Goal: Task Accomplishment & Management: Manage account settings

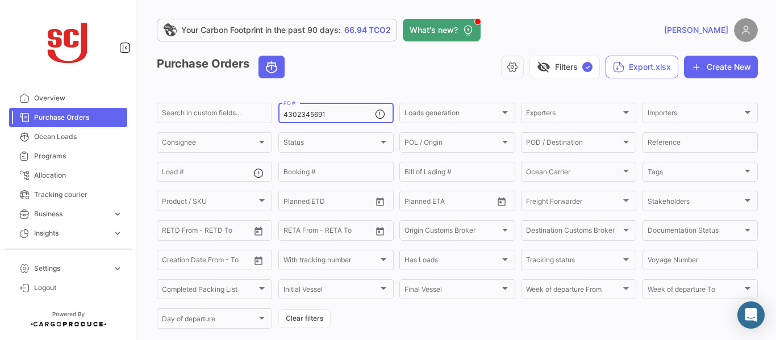
click at [327, 117] on input "4302345691" at bounding box center [328, 115] width 91 height 8
type input "4302343707"
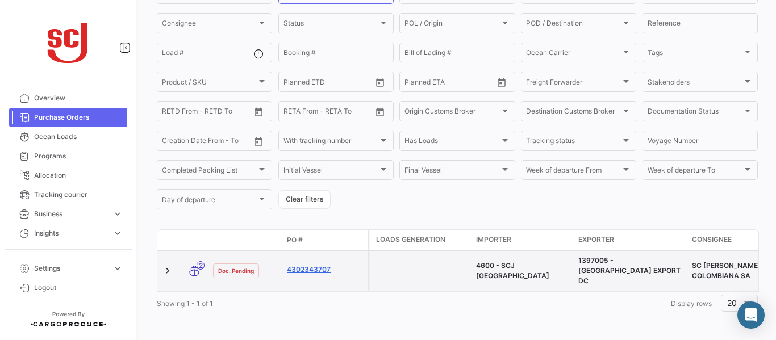
click at [316, 266] on link "4302343707" at bounding box center [325, 270] width 76 height 10
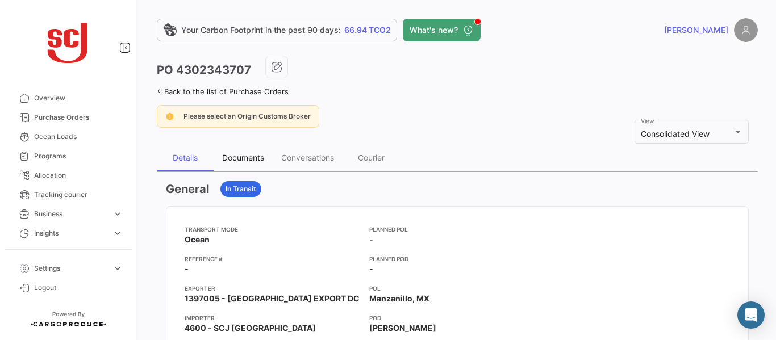
click at [247, 155] on div "Documents" at bounding box center [243, 158] width 42 height 10
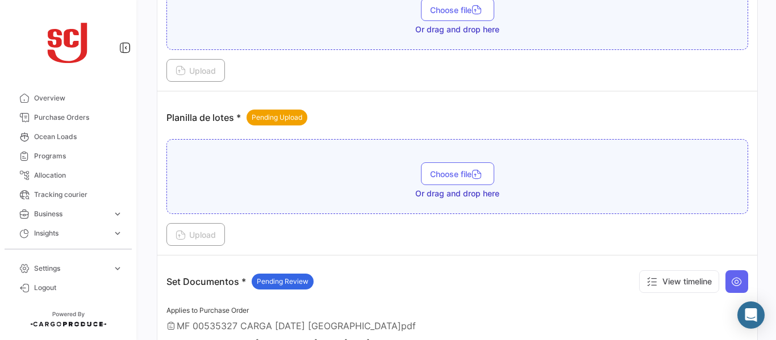
scroll to position [1355, 0]
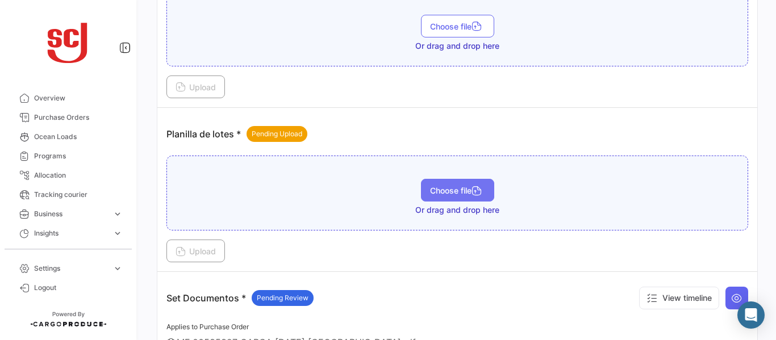
click at [433, 190] on span "Choose file" at bounding box center [457, 191] width 55 height 10
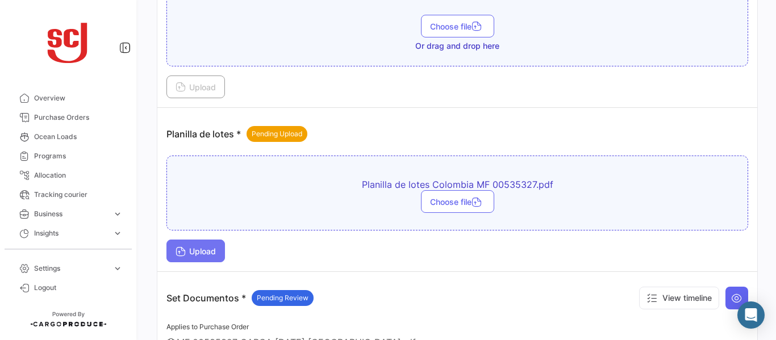
click at [204, 250] on span "Upload" at bounding box center [196, 252] width 40 height 10
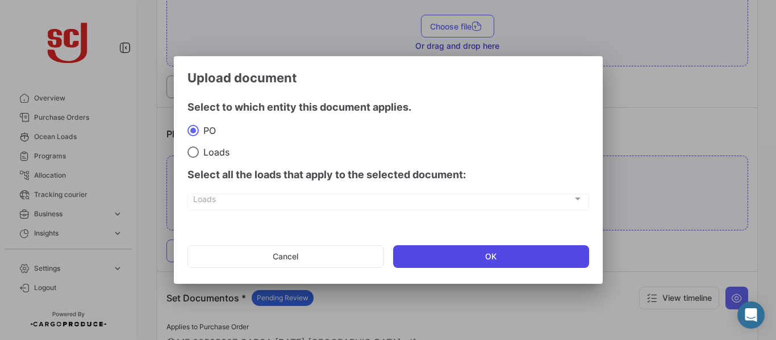
click at [428, 253] on button "OK" at bounding box center [491, 256] width 196 height 23
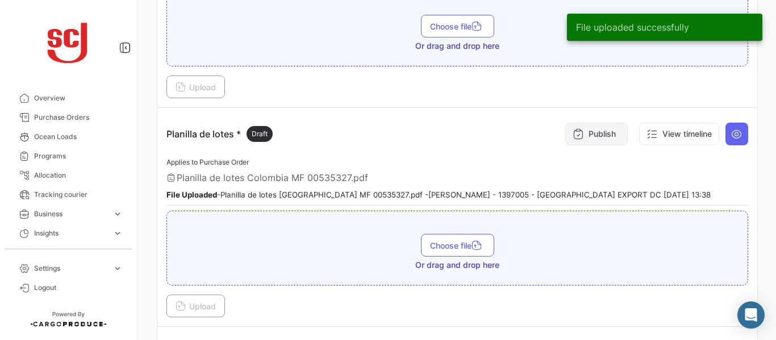
click at [590, 123] on button "Publish" at bounding box center [596, 134] width 62 height 23
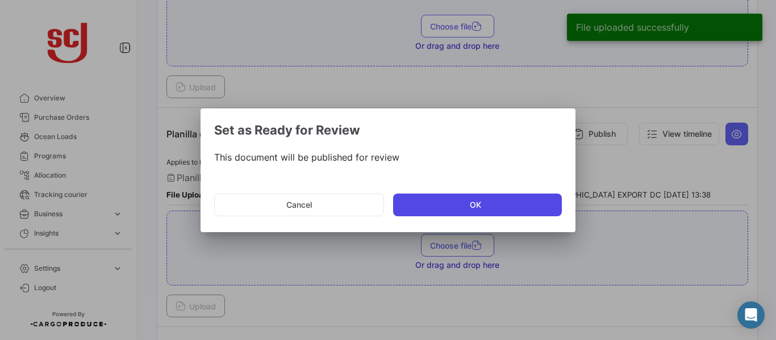
click at [457, 198] on button "OK" at bounding box center [477, 205] width 169 height 23
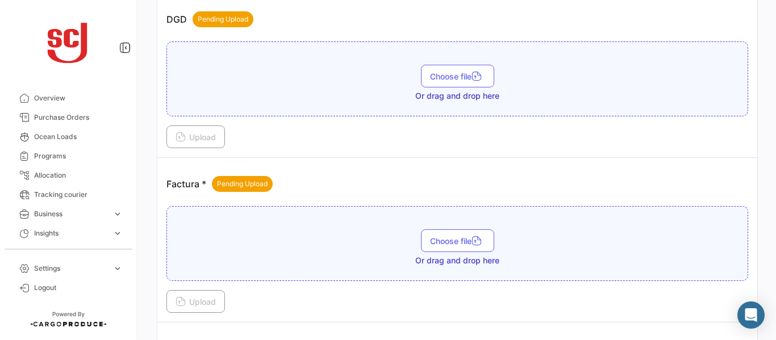
scroll to position [794, 0]
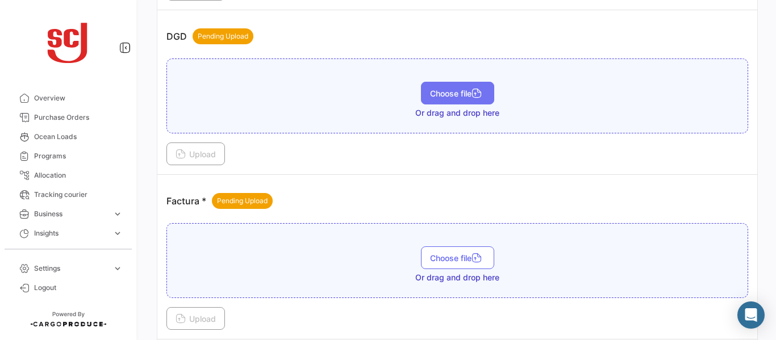
click at [452, 87] on button "Choose file" at bounding box center [457, 93] width 73 height 23
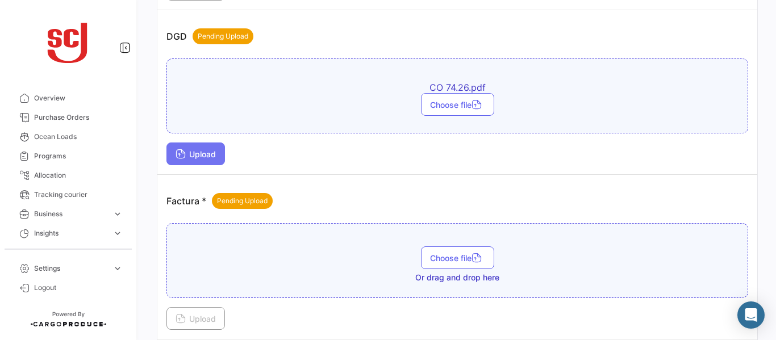
click at [192, 156] on span "Upload" at bounding box center [196, 154] width 40 height 10
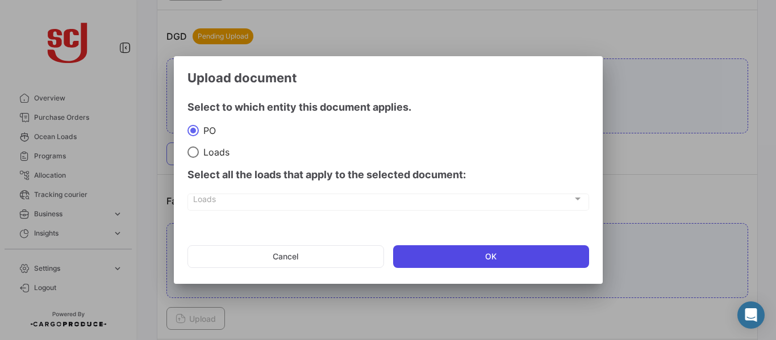
click at [452, 245] on button "OK" at bounding box center [491, 256] width 196 height 23
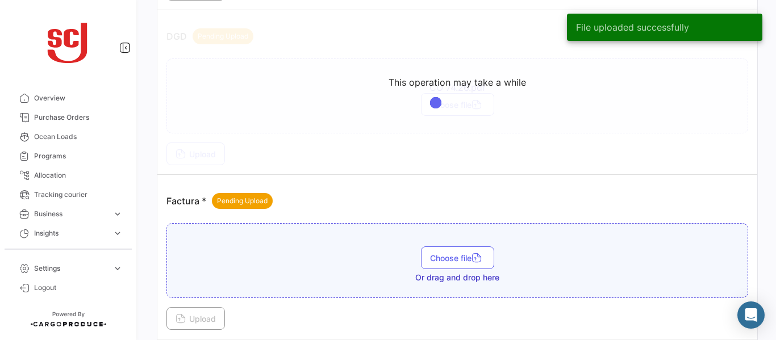
drag, startPoint x: 770, startPoint y: 163, endPoint x: 769, endPoint y: 155, distance: 8.5
click at [769, 155] on div "Your Carbon Footprint in the past 90 days: 66.94 TCO2 What's new? [PERSON_NAME]…" at bounding box center [457, 170] width 637 height 340
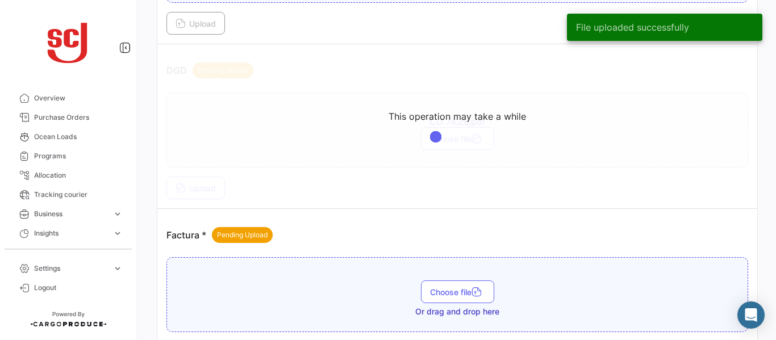
scroll to position [746, 0]
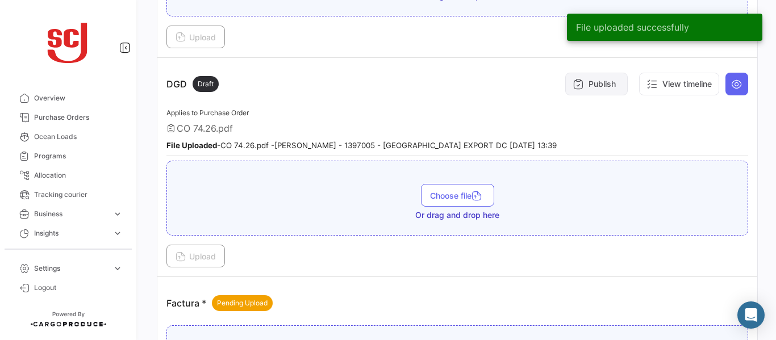
click at [592, 90] on button "Publish" at bounding box center [596, 84] width 62 height 23
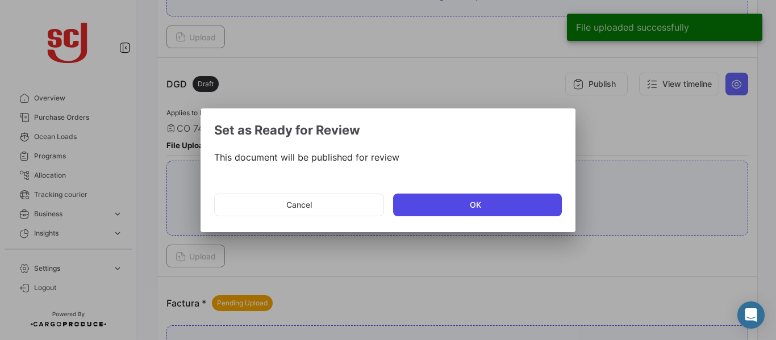
click at [422, 199] on button "OK" at bounding box center [477, 205] width 169 height 23
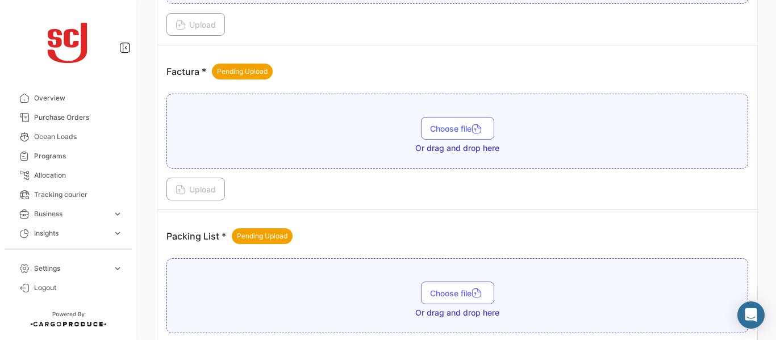
scroll to position [984, 0]
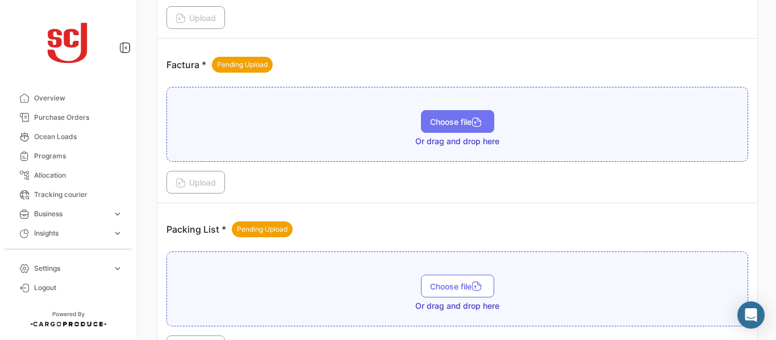
click at [439, 126] on span "Choose file" at bounding box center [457, 122] width 55 height 10
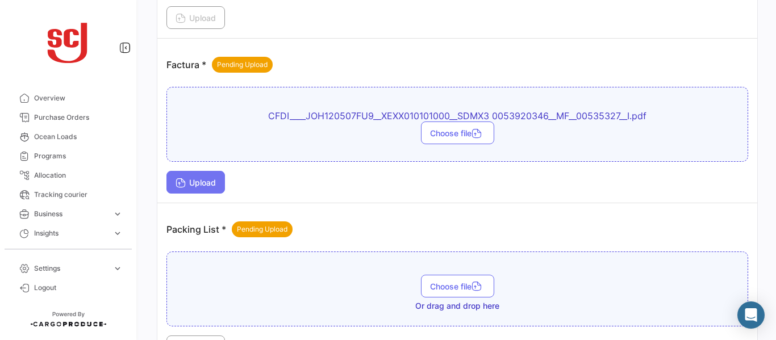
click at [191, 182] on span "Upload" at bounding box center [196, 183] width 40 height 10
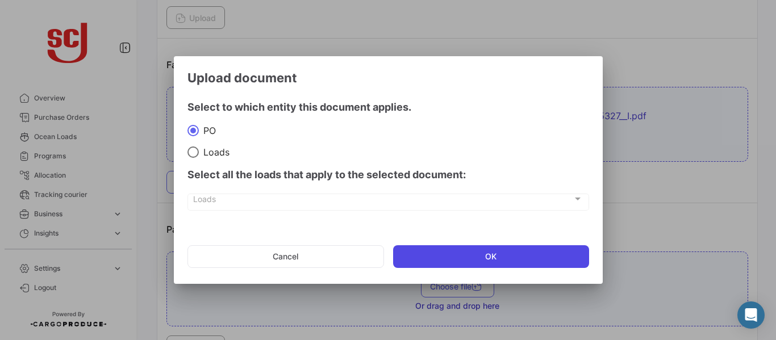
click at [479, 268] on button "OK" at bounding box center [491, 256] width 196 height 23
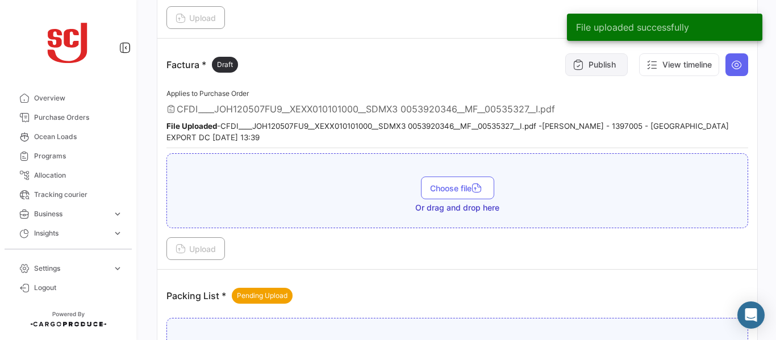
click at [588, 61] on button "Publish" at bounding box center [596, 64] width 62 height 23
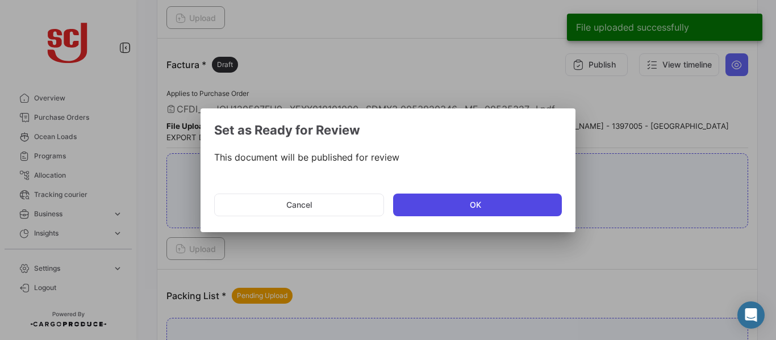
click at [441, 206] on button "OK" at bounding box center [477, 205] width 169 height 23
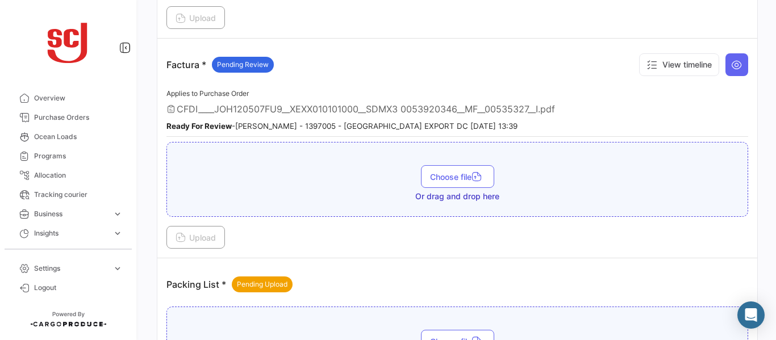
click at [731, 65] on icon at bounding box center [736, 64] width 11 height 11
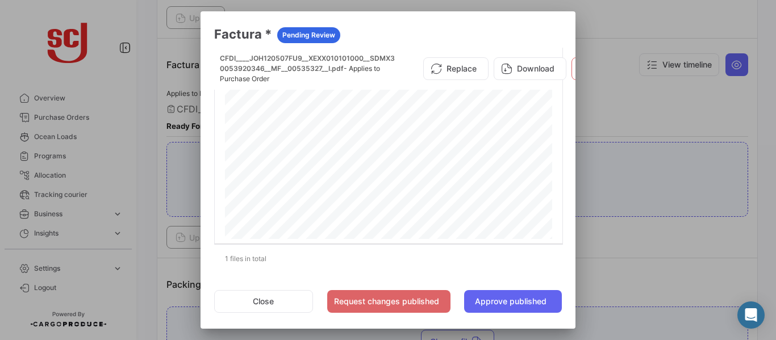
scroll to position [50, 0]
click at [625, 107] on div at bounding box center [388, 170] width 776 height 340
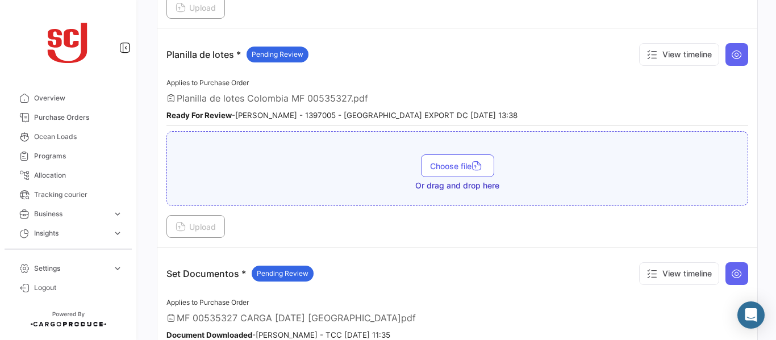
scroll to position [1710, 0]
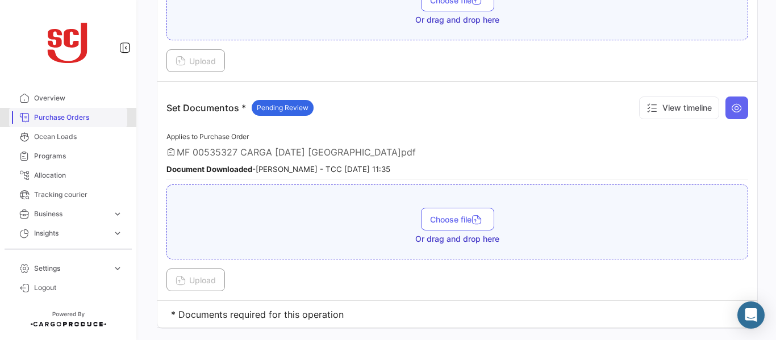
click at [84, 117] on span "Purchase Orders" at bounding box center [78, 117] width 89 height 10
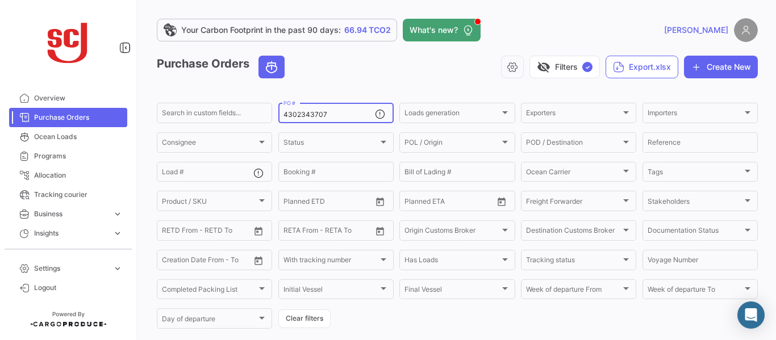
click at [335, 112] on input "4302343707" at bounding box center [328, 115] width 91 height 8
type input "4302343708"
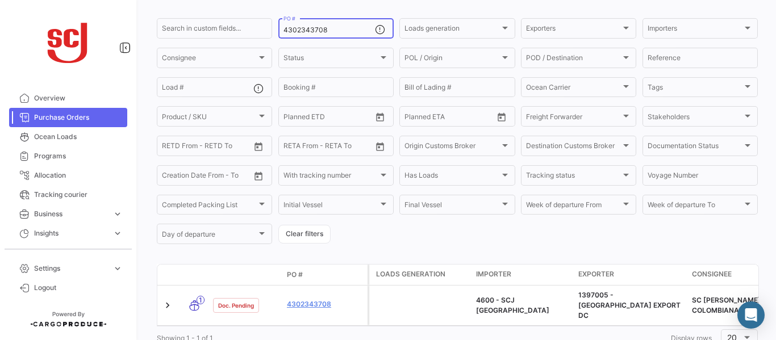
scroll to position [119, 0]
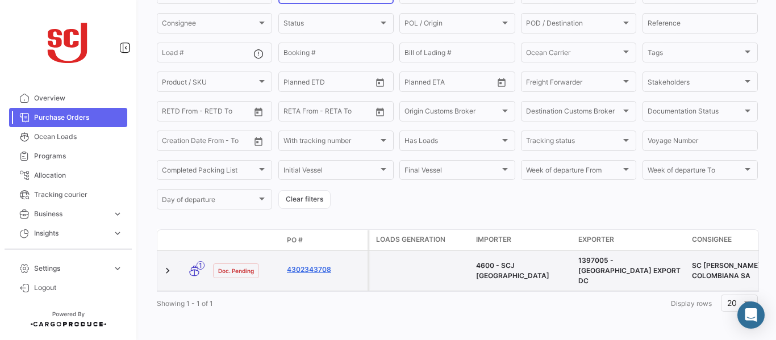
click at [312, 266] on link "4302343708" at bounding box center [325, 270] width 76 height 10
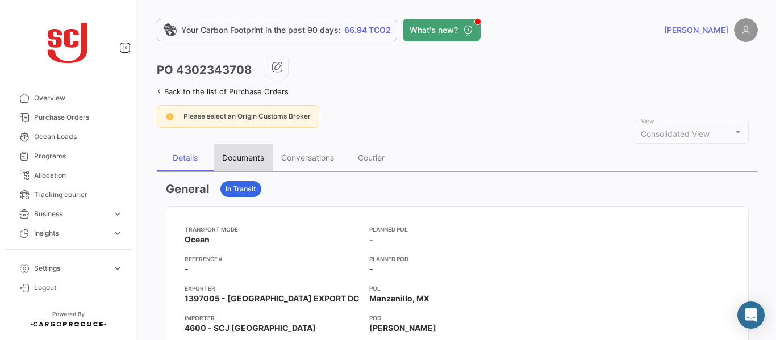
click at [240, 157] on div "Documents" at bounding box center [243, 158] width 42 height 10
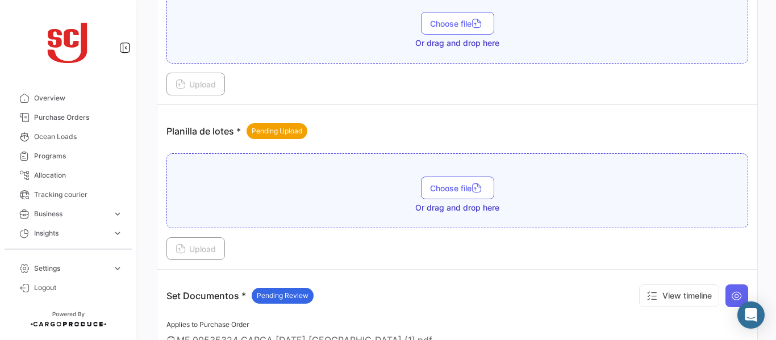
scroll to position [1290, 0]
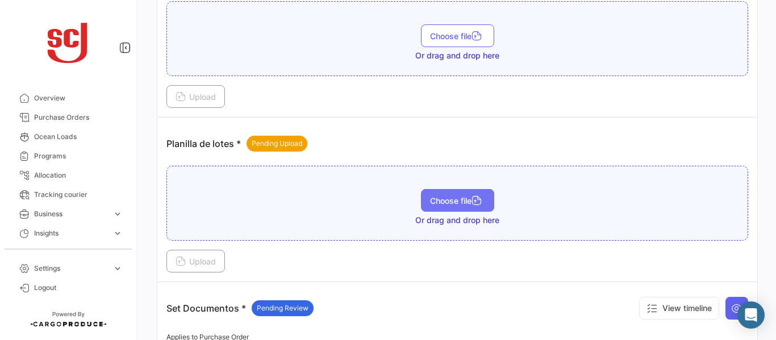
click at [452, 204] on span "Choose file" at bounding box center [457, 201] width 55 height 10
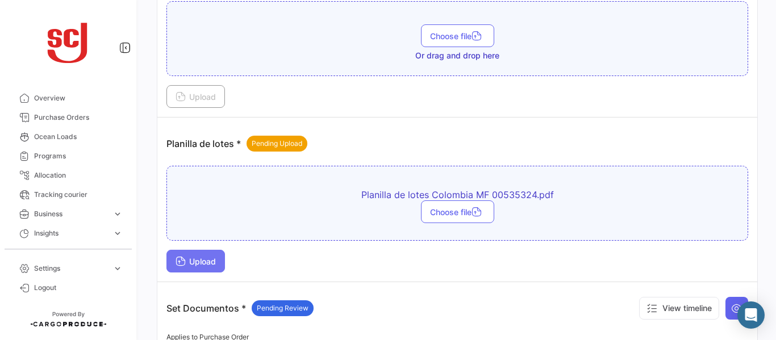
click at [208, 254] on button "Upload" at bounding box center [195, 261] width 59 height 23
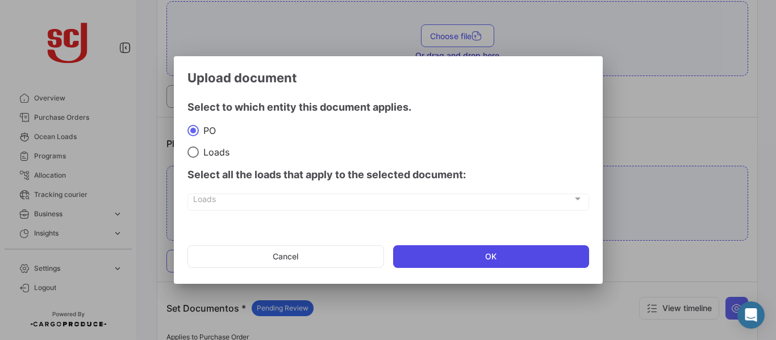
click at [492, 249] on button "OK" at bounding box center [491, 256] width 196 height 23
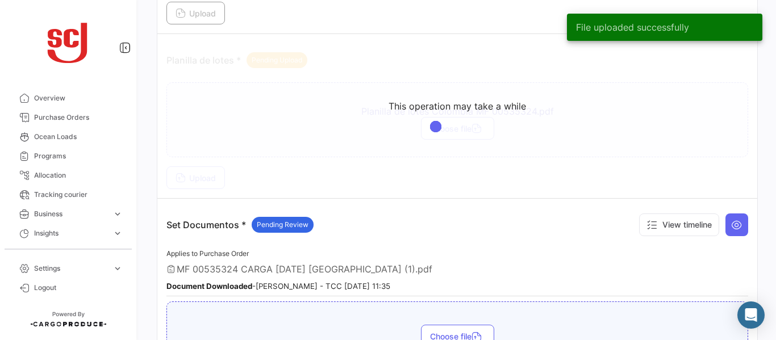
scroll to position [1371, 0]
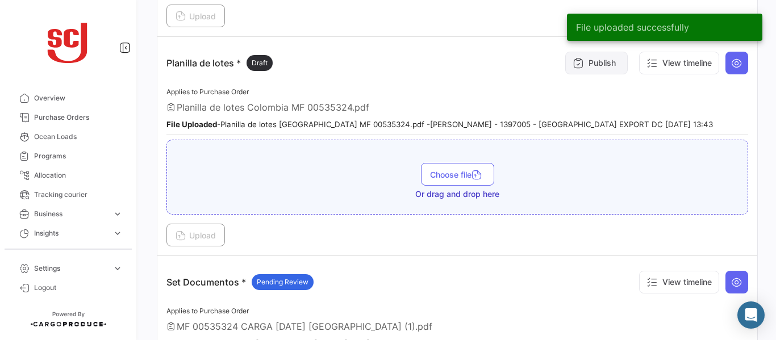
click at [596, 66] on button "Publish" at bounding box center [596, 63] width 62 height 23
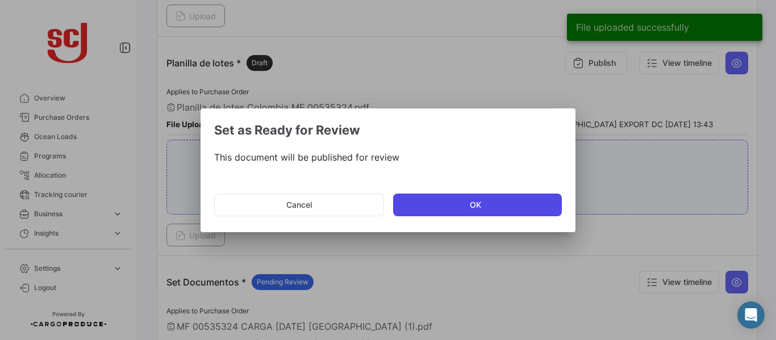
click at [444, 203] on button "OK" at bounding box center [477, 205] width 169 height 23
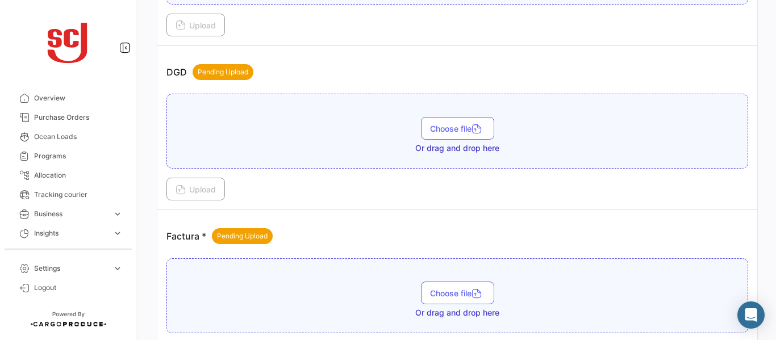
scroll to position [690, 0]
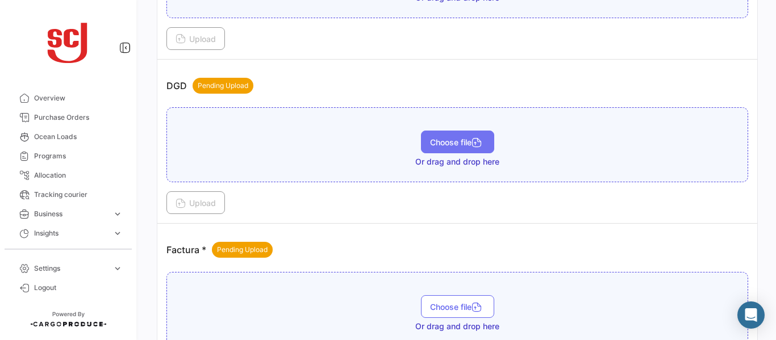
click at [457, 142] on span "Choose file" at bounding box center [457, 142] width 55 height 10
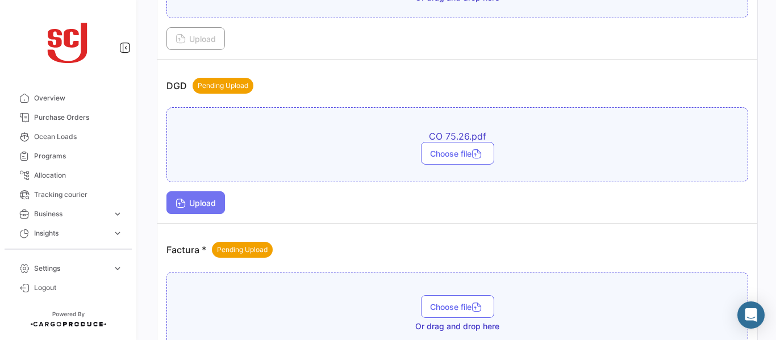
click at [201, 195] on button "Upload" at bounding box center [195, 202] width 59 height 23
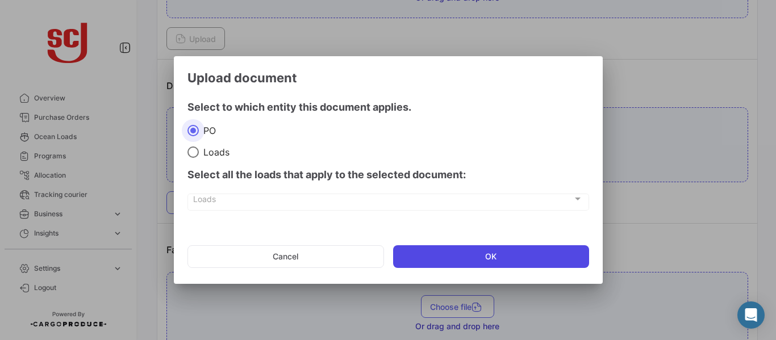
click at [406, 247] on button "OK" at bounding box center [491, 256] width 196 height 23
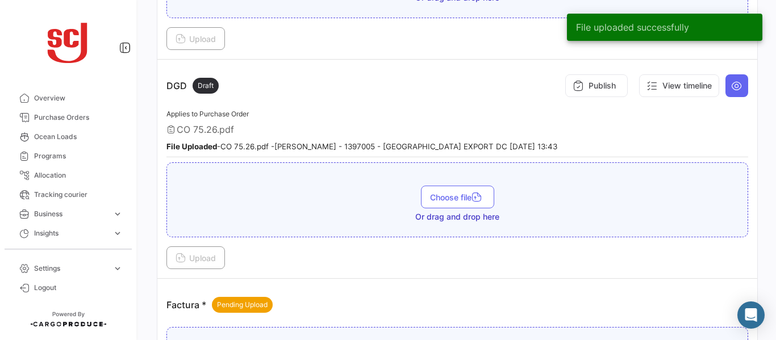
click at [593, 84] on button "Publish" at bounding box center [596, 85] width 62 height 23
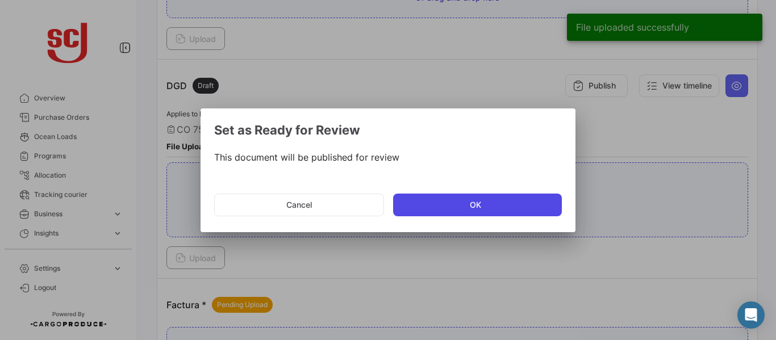
click at [488, 210] on button "OK" at bounding box center [477, 205] width 169 height 23
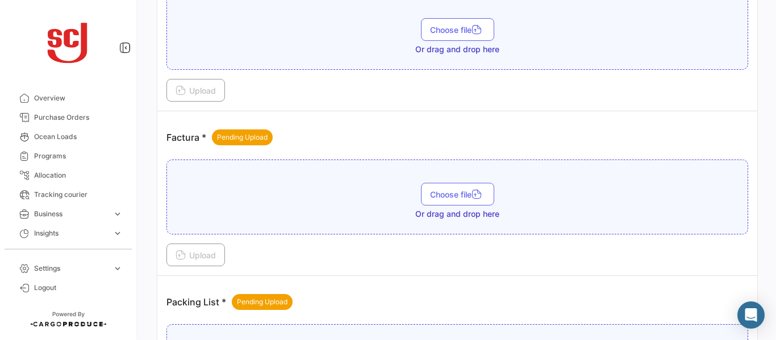
scroll to position [867, 0]
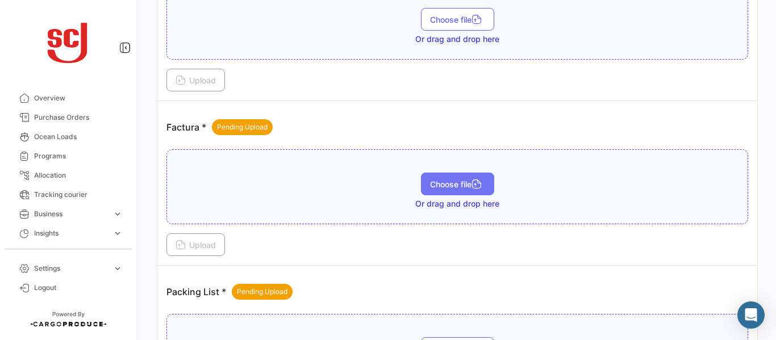
click at [459, 181] on span "Choose file" at bounding box center [457, 185] width 55 height 10
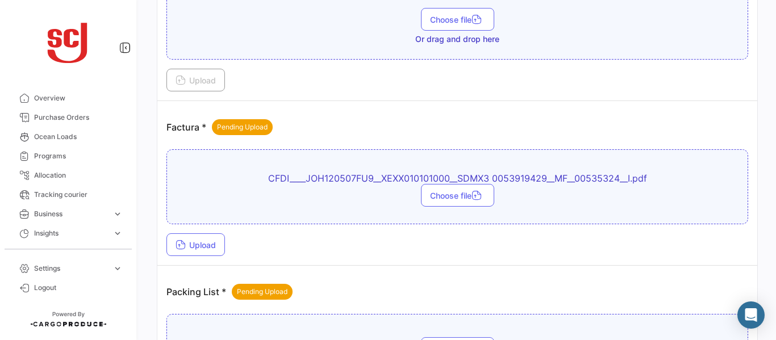
drag, startPoint x: 195, startPoint y: 244, endPoint x: 234, endPoint y: 229, distance: 41.2
click at [234, 229] on div "CFDI____JOH120507FU9__XEXX010101000__SDMX3 0053919429__MF__00535324__I.pdf Choo…" at bounding box center [457, 202] width 582 height 107
click at [203, 239] on button "Upload" at bounding box center [195, 244] width 59 height 23
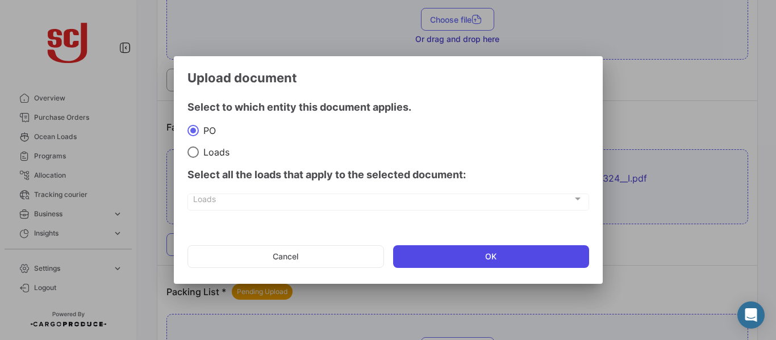
click at [466, 253] on button "OK" at bounding box center [491, 256] width 196 height 23
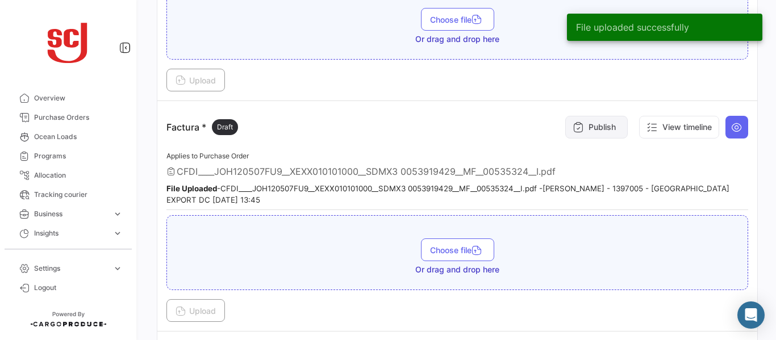
click at [592, 128] on button "Publish" at bounding box center [596, 127] width 62 height 23
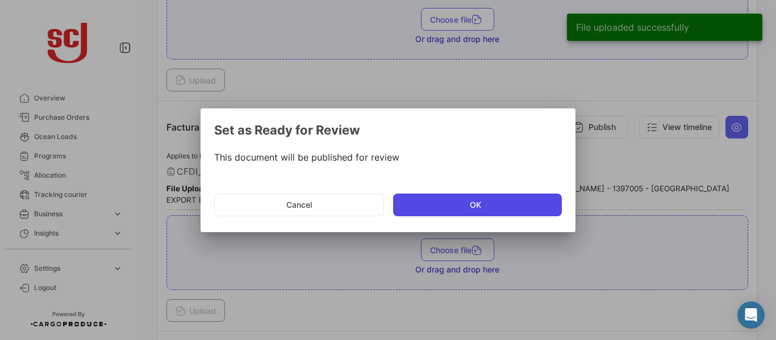
click at [462, 200] on button "OK" at bounding box center [477, 205] width 169 height 23
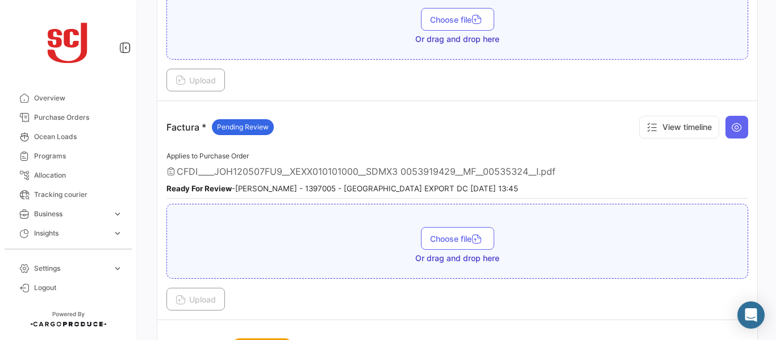
click at [729, 166] on div "CFDI____JOH120507FU9__XEXX010101000__SDMX3 0053919429__MF__00535324__I.pdf" at bounding box center [457, 171] width 582 height 11
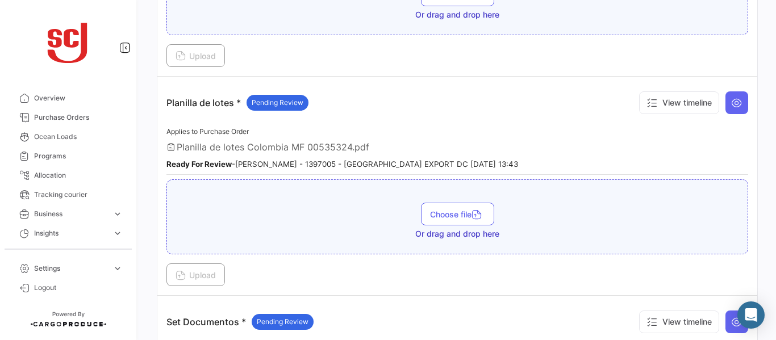
scroll to position [1680, 0]
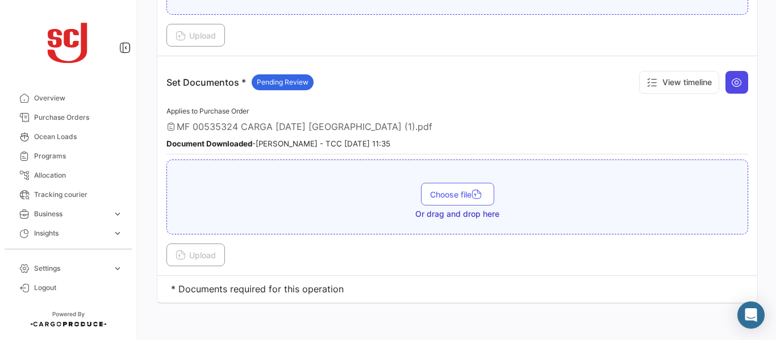
click at [731, 78] on icon at bounding box center [736, 82] width 11 height 11
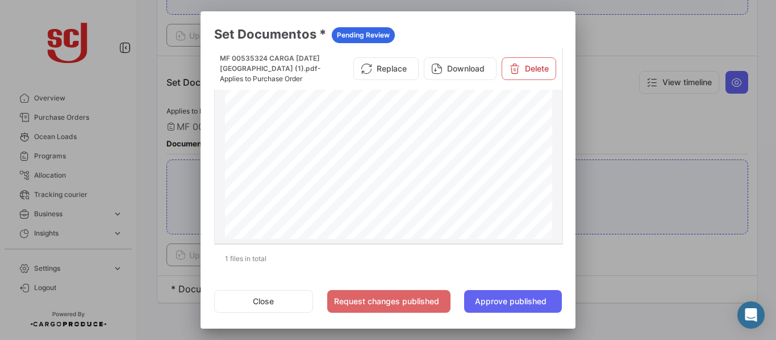
drag, startPoint x: 556, startPoint y: 116, endPoint x: 554, endPoint y: 158, distance: 41.5
click at [554, 158] on datatable-body-cell "MF 00535324 CARGA [DATE] [GEOGRAPHIC_DATA] (1).pdf - Applies to Purchase Order …" at bounding box center [389, 146] width 348 height 197
click at [619, 135] on div at bounding box center [388, 170] width 776 height 340
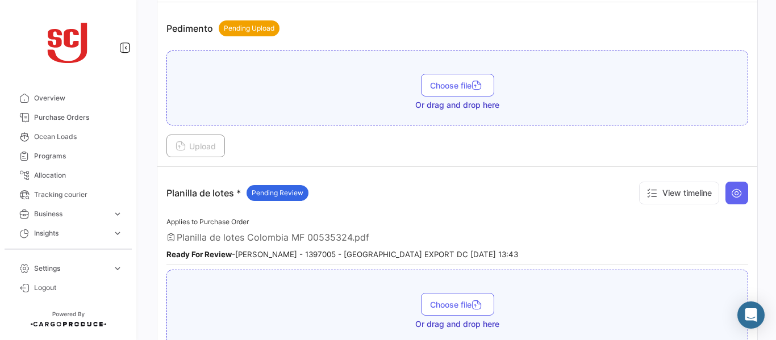
scroll to position [1357, 0]
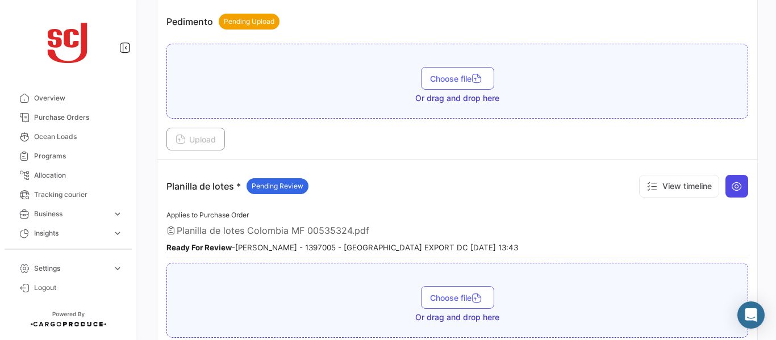
click at [735, 185] on icon at bounding box center [736, 186] width 11 height 11
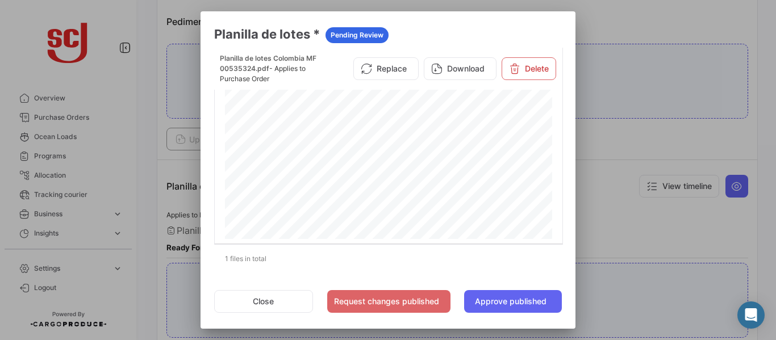
click at [629, 141] on div at bounding box center [388, 170] width 776 height 340
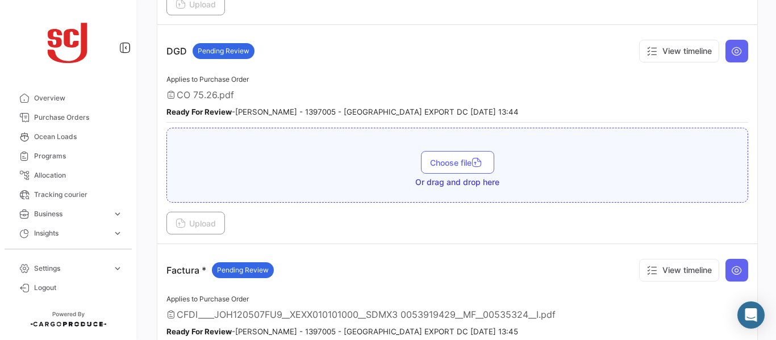
scroll to position [717, 0]
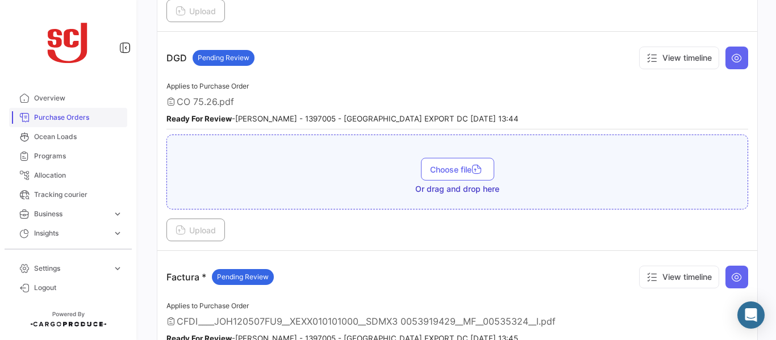
click at [82, 125] on link "Purchase Orders" at bounding box center [68, 117] width 118 height 19
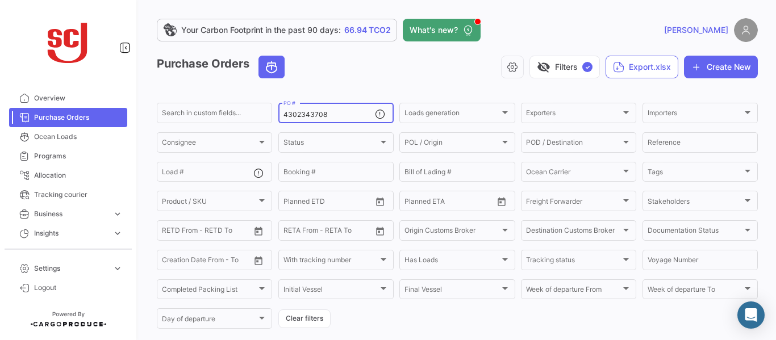
click at [330, 114] on input "4302343708" at bounding box center [328, 115] width 91 height 8
type input "4302345648"
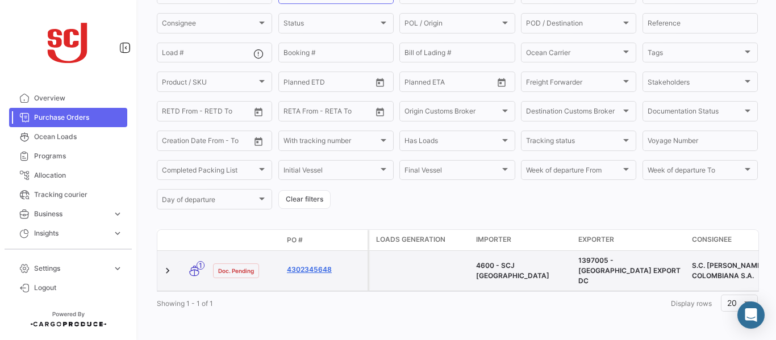
click at [314, 265] on link "4302345648" at bounding box center [325, 270] width 76 height 10
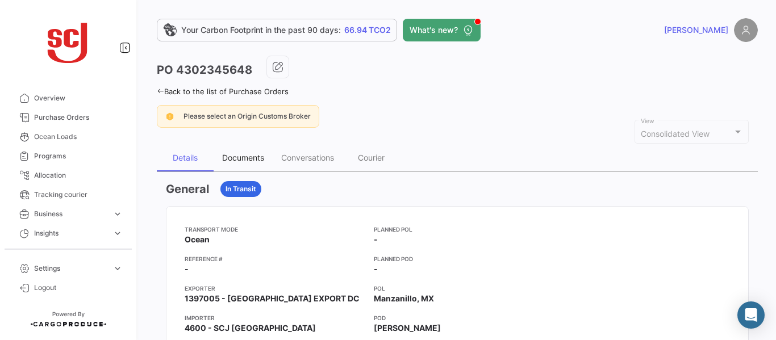
click at [252, 152] on div "Documents" at bounding box center [243, 157] width 59 height 27
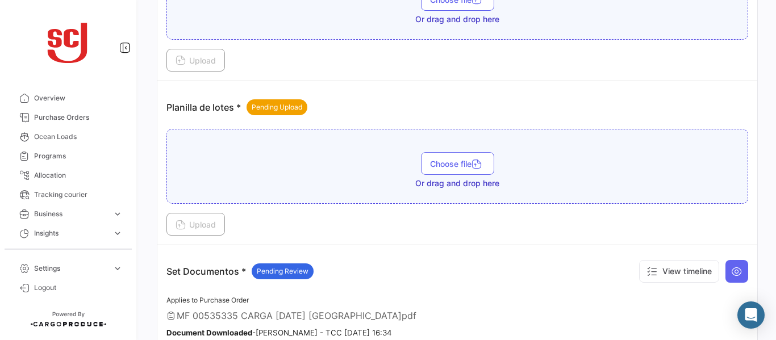
scroll to position [1375, 0]
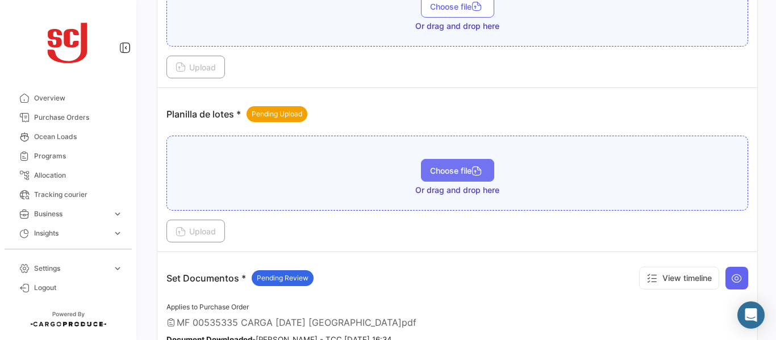
click at [447, 178] on button "Choose file" at bounding box center [457, 170] width 73 height 23
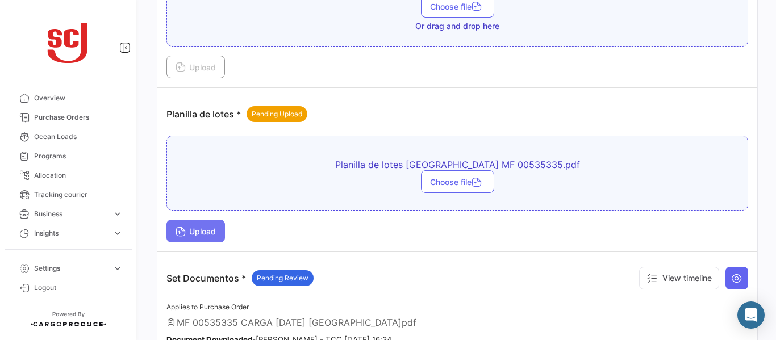
click at [210, 231] on span "Upload" at bounding box center [196, 232] width 40 height 10
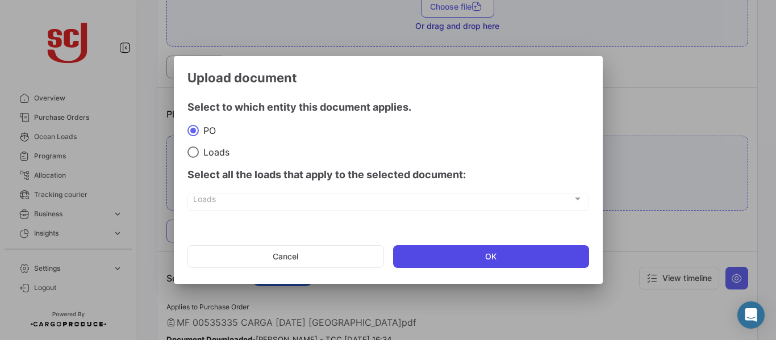
click at [433, 252] on button "OK" at bounding box center [491, 256] width 196 height 23
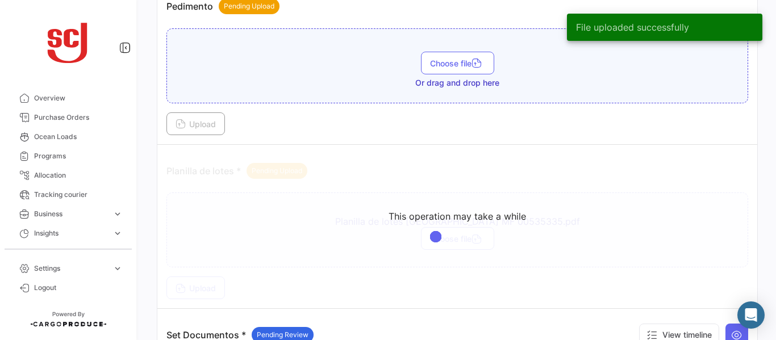
scroll to position [1305, 0]
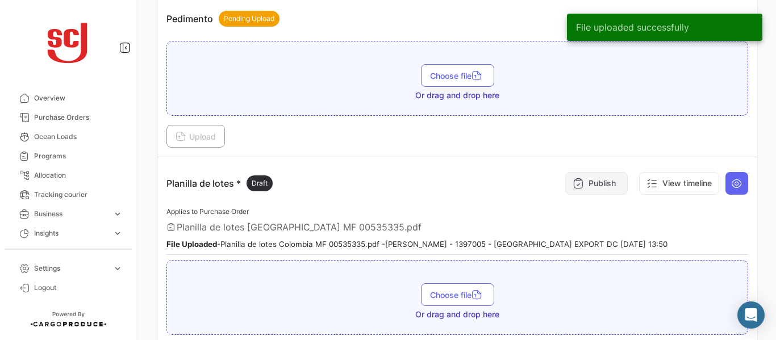
click at [586, 185] on button "Publish" at bounding box center [596, 183] width 62 height 23
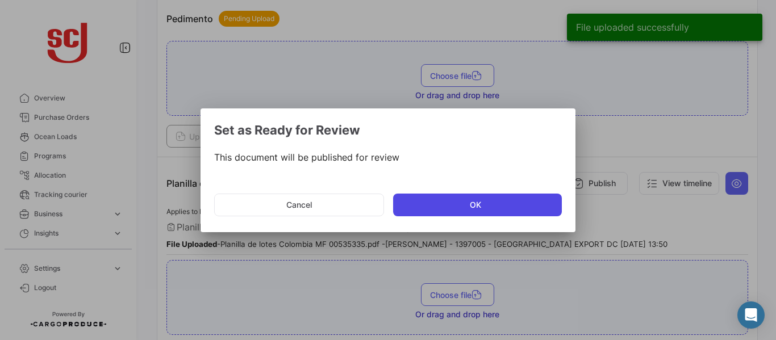
click at [465, 212] on button "OK" at bounding box center [477, 205] width 169 height 23
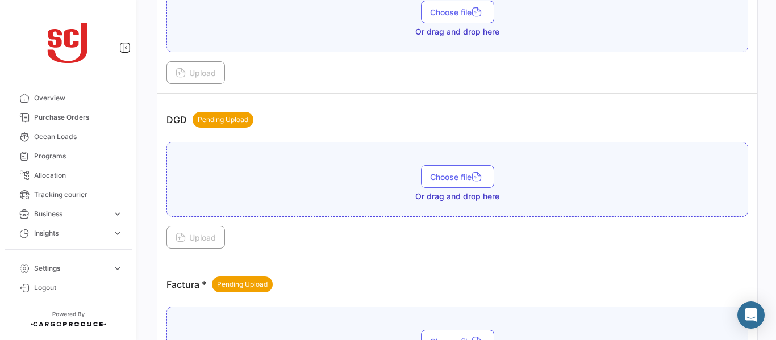
scroll to position [683, 0]
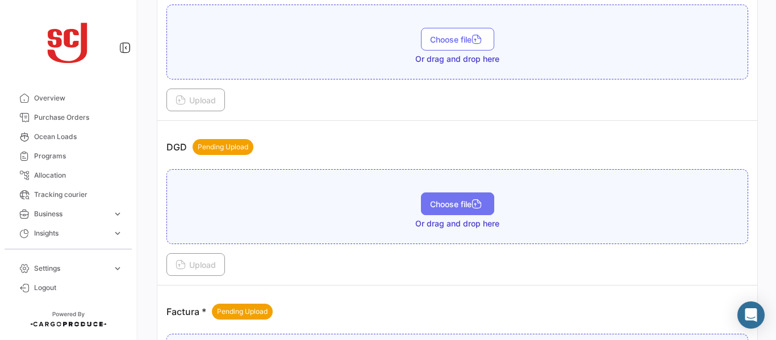
click at [452, 207] on span "Choose file" at bounding box center [457, 204] width 55 height 10
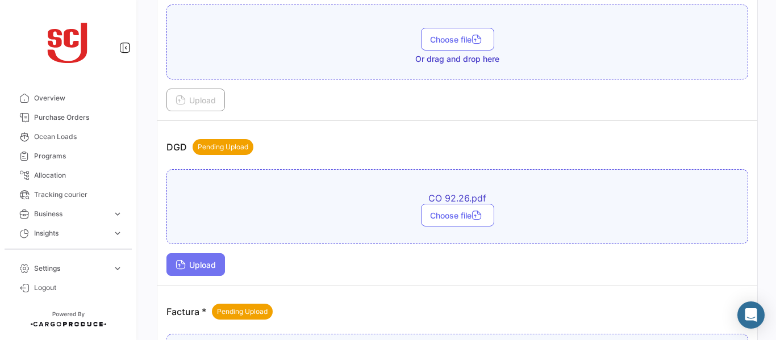
click at [184, 273] on button "Upload" at bounding box center [195, 264] width 59 height 23
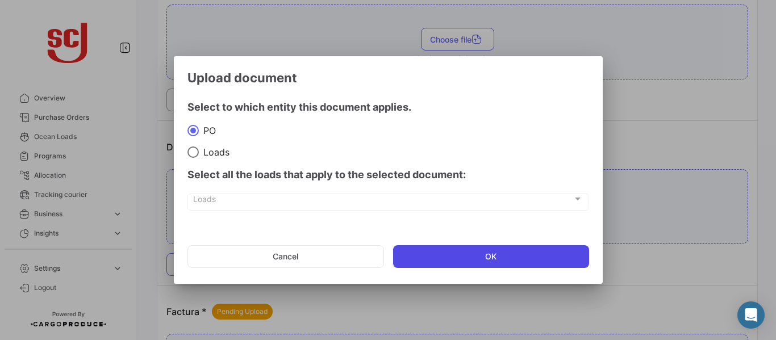
click at [431, 253] on button "OK" at bounding box center [491, 256] width 196 height 23
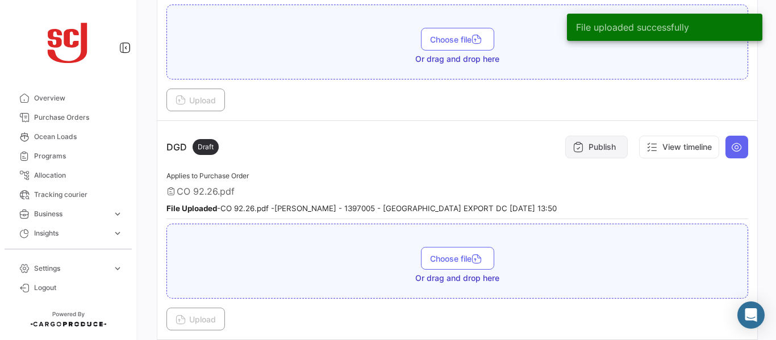
click at [602, 144] on button "Publish" at bounding box center [596, 147] width 62 height 23
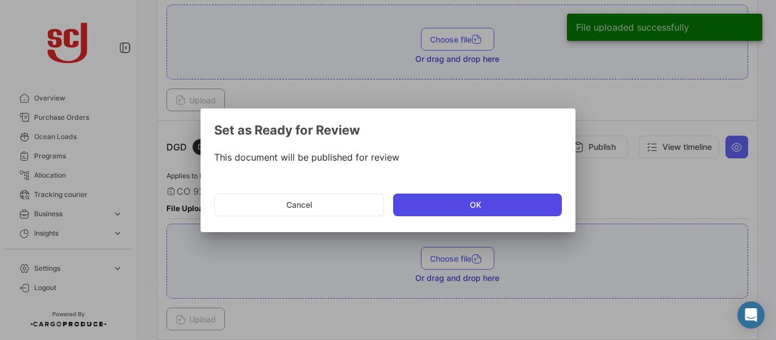
click at [429, 208] on button "OK" at bounding box center [477, 205] width 169 height 23
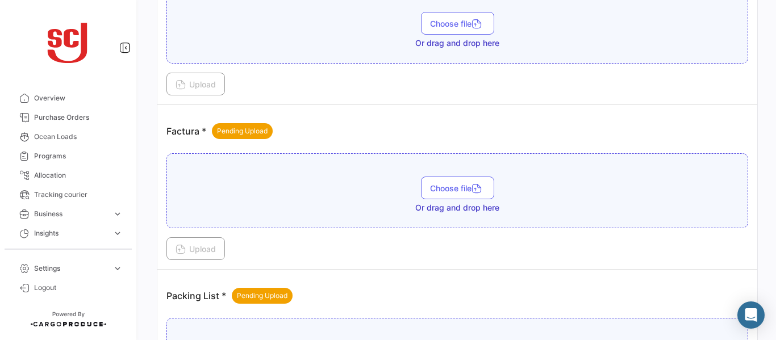
scroll to position [946, 0]
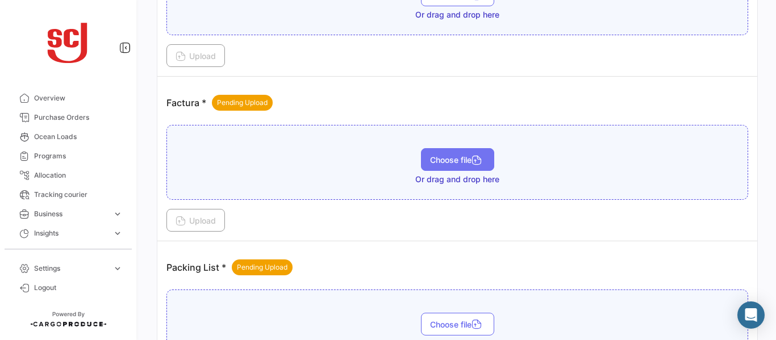
click at [455, 158] on span "Choose file" at bounding box center [457, 160] width 55 height 10
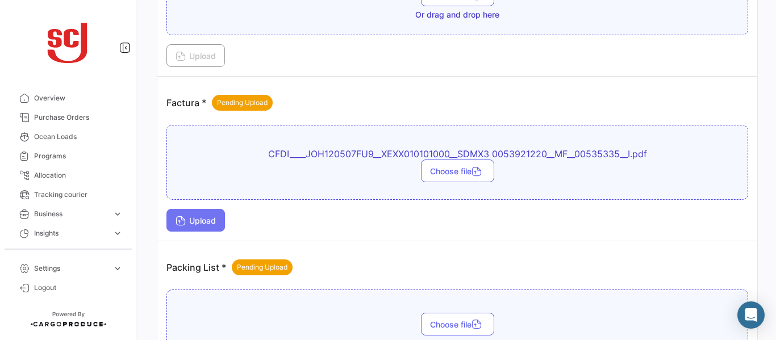
click at [199, 220] on span "Upload" at bounding box center [196, 221] width 40 height 10
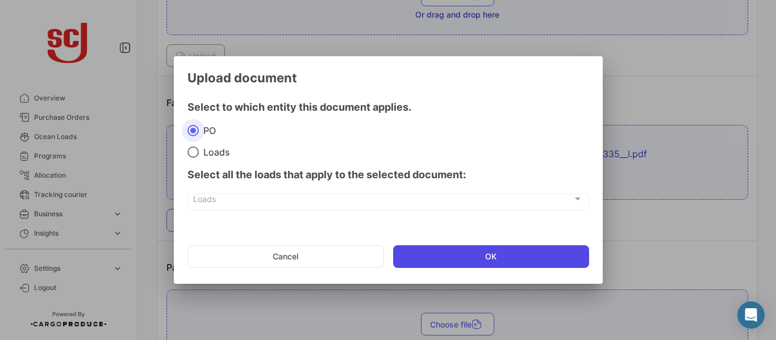
click at [462, 260] on button "OK" at bounding box center [491, 256] width 196 height 23
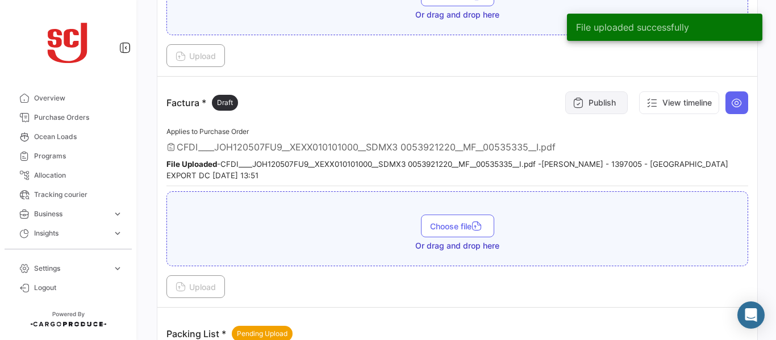
click at [582, 105] on button "Publish" at bounding box center [596, 102] width 62 height 23
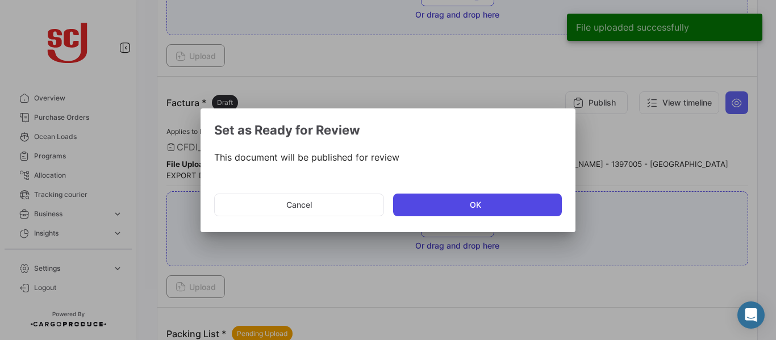
click at [437, 206] on button "OK" at bounding box center [477, 205] width 169 height 23
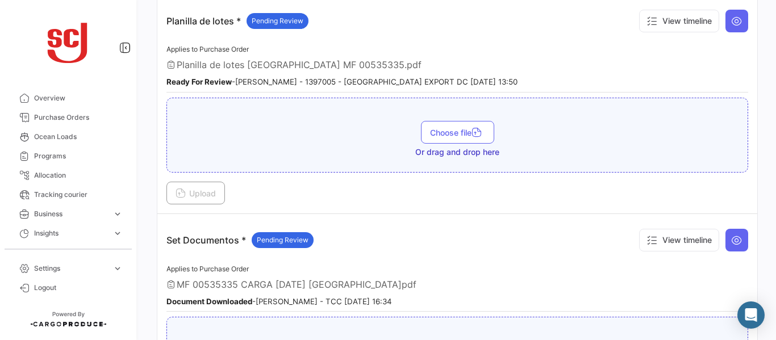
scroll to position [1574, 0]
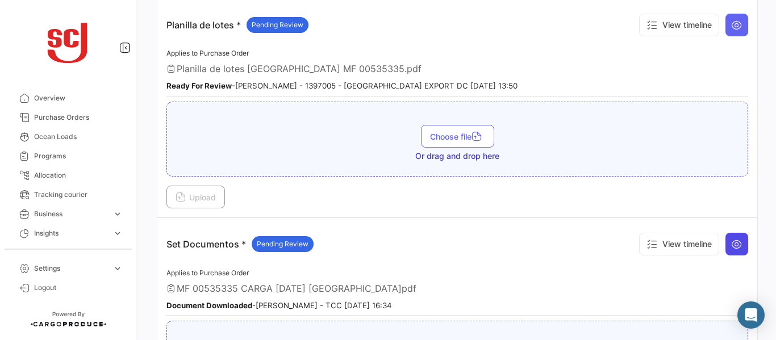
click at [734, 245] on icon at bounding box center [736, 244] width 11 height 11
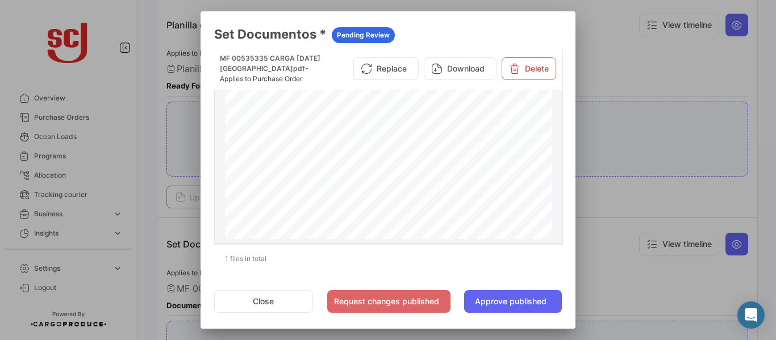
scroll to position [631, 0]
click at [683, 200] on div at bounding box center [388, 170] width 776 height 340
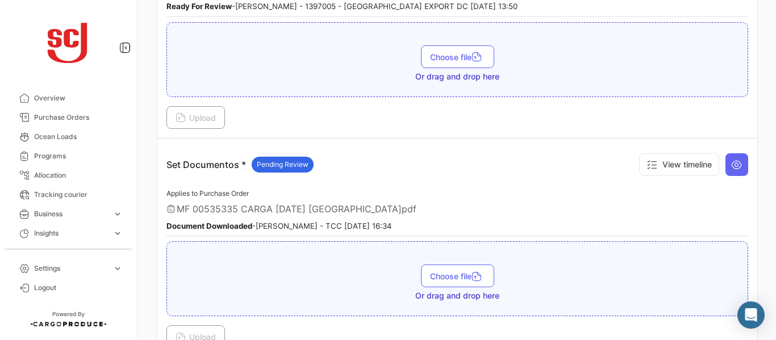
scroll to position [1657, 0]
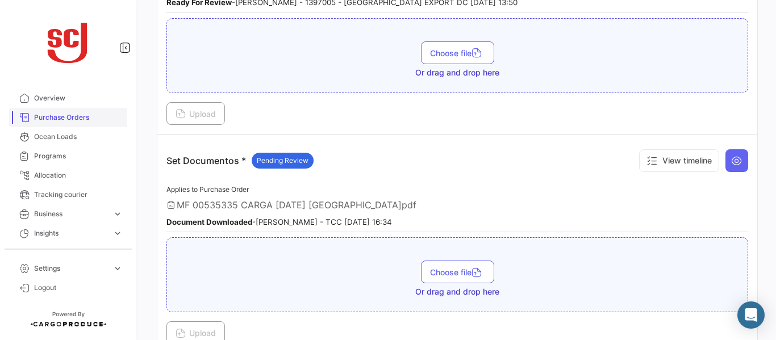
click at [76, 114] on span "Purchase Orders" at bounding box center [78, 117] width 89 height 10
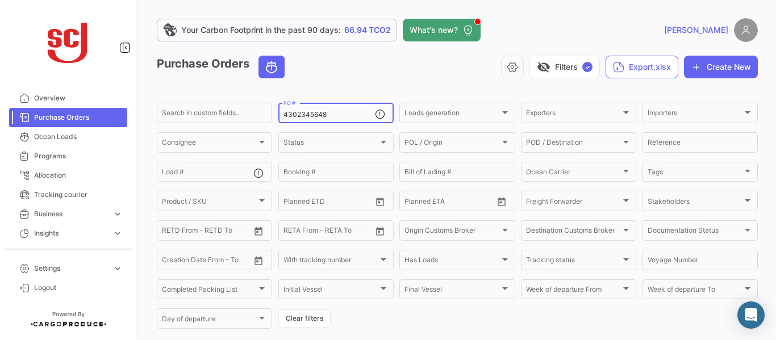
click at [336, 114] on input "4302345648" at bounding box center [328, 115] width 91 height 8
type input "4302347269"
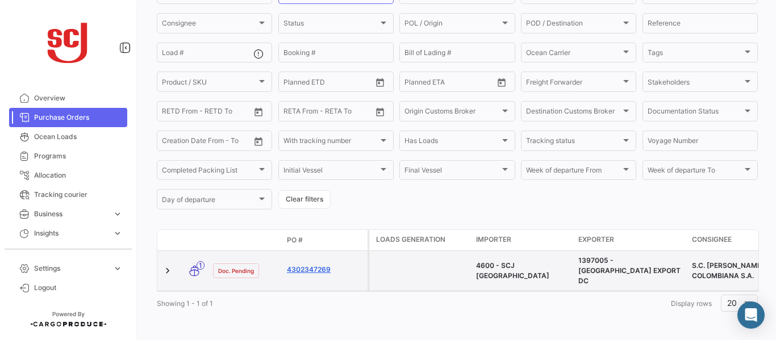
click at [318, 265] on link "4302347269" at bounding box center [325, 270] width 76 height 10
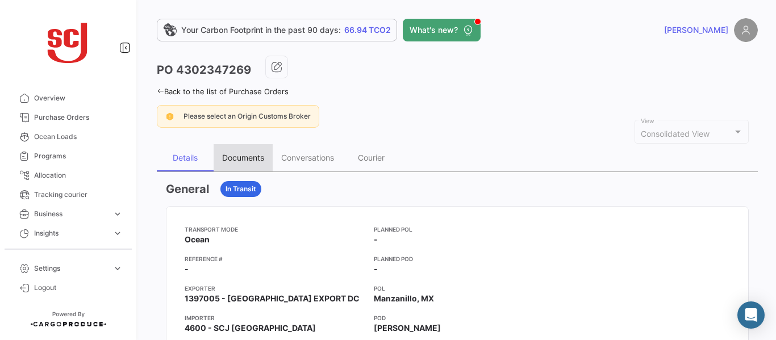
click at [256, 161] on div "Documents" at bounding box center [243, 158] width 42 height 10
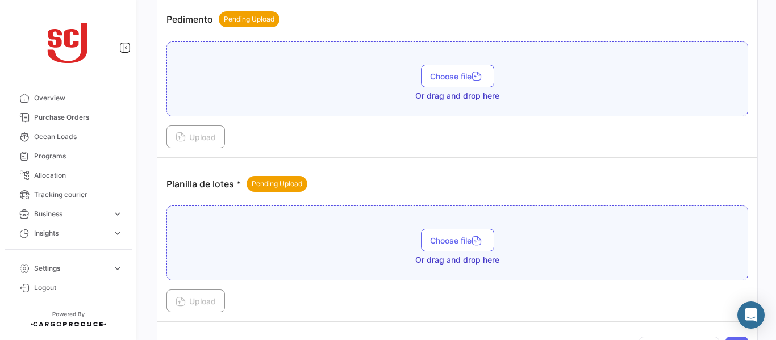
scroll to position [1295, 0]
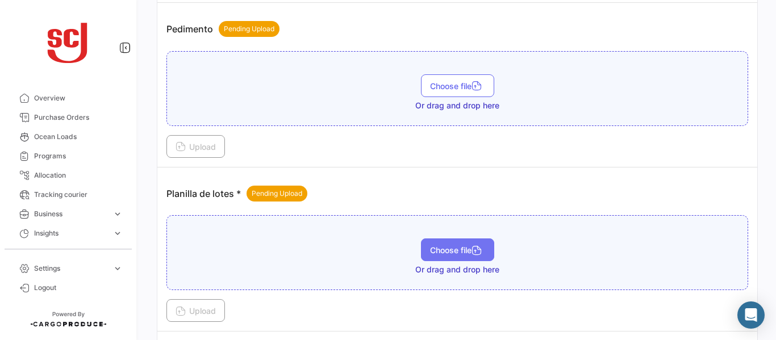
click at [430, 252] on span "Choose file" at bounding box center [457, 250] width 55 height 10
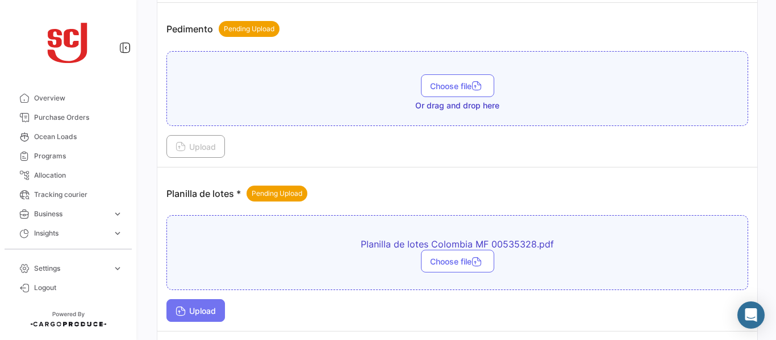
click at [209, 308] on span "Upload" at bounding box center [196, 311] width 40 height 10
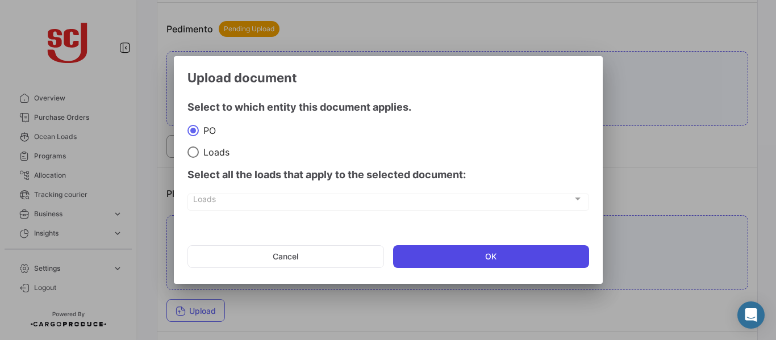
click at [456, 248] on button "OK" at bounding box center [491, 256] width 196 height 23
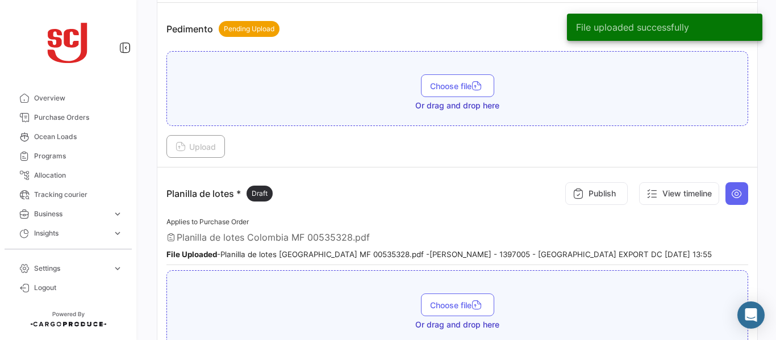
click at [587, 185] on button "Publish" at bounding box center [596, 193] width 62 height 23
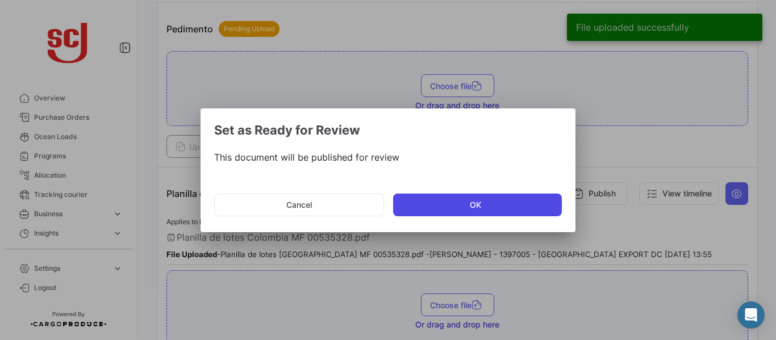
click at [463, 207] on button "OK" at bounding box center [477, 205] width 169 height 23
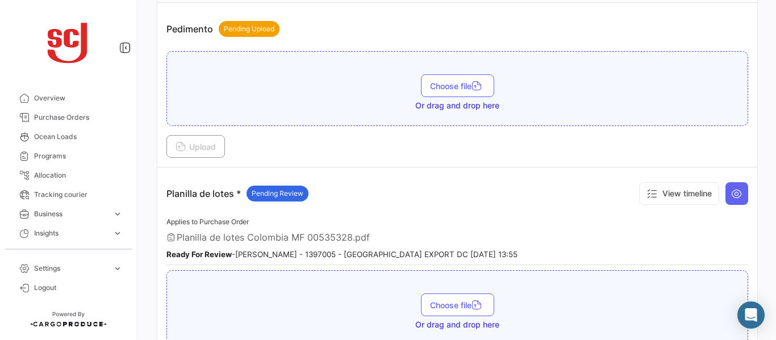
drag, startPoint x: 770, startPoint y: 250, endPoint x: 772, endPoint y: 240, distance: 9.9
click at [772, 240] on div "Your Carbon Footprint in the past 90 days: 66.94 TCO2 What's new? [PERSON_NAME]…" at bounding box center [457, 170] width 637 height 340
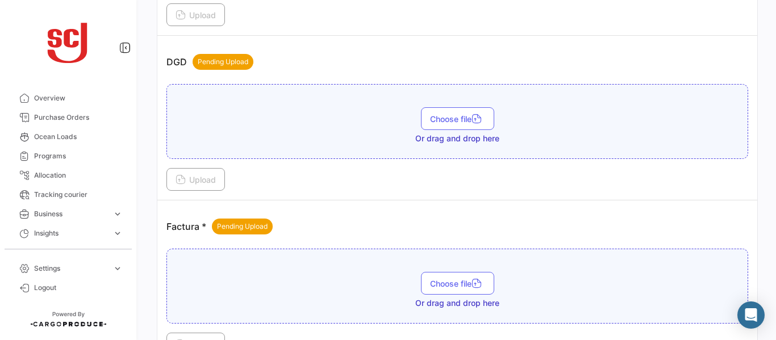
scroll to position [717, 0]
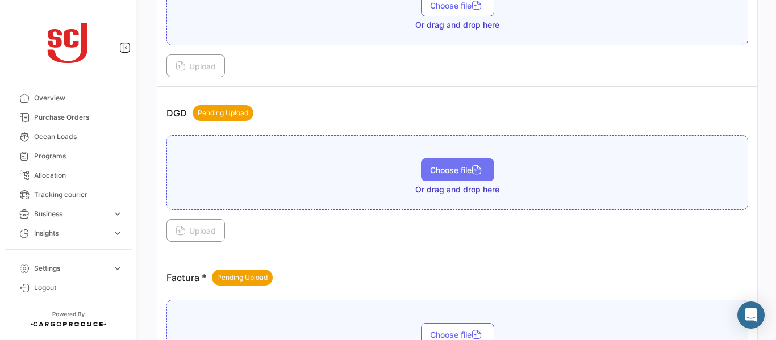
click at [430, 168] on span "Choose file" at bounding box center [457, 170] width 55 height 10
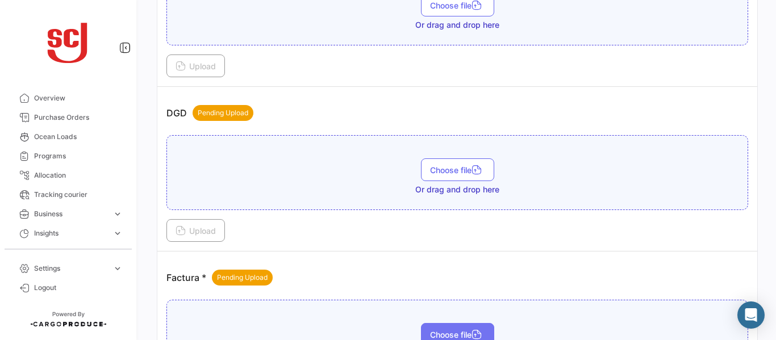
click at [460, 328] on button "Choose file" at bounding box center [457, 334] width 73 height 23
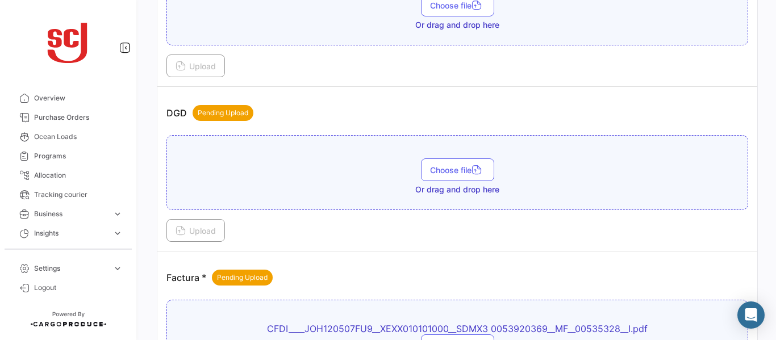
scroll to position [1015, 0]
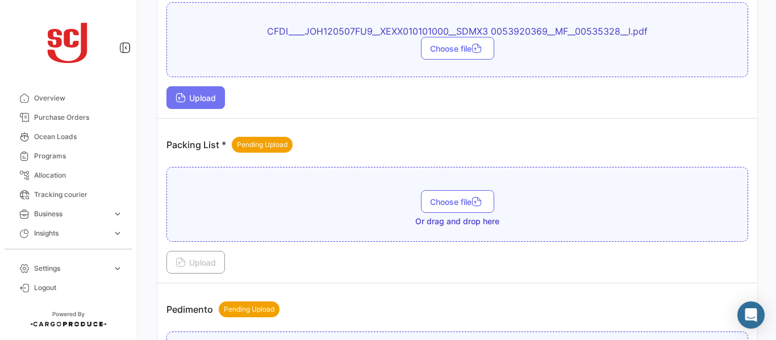
click at [211, 93] on span "Upload" at bounding box center [196, 98] width 40 height 10
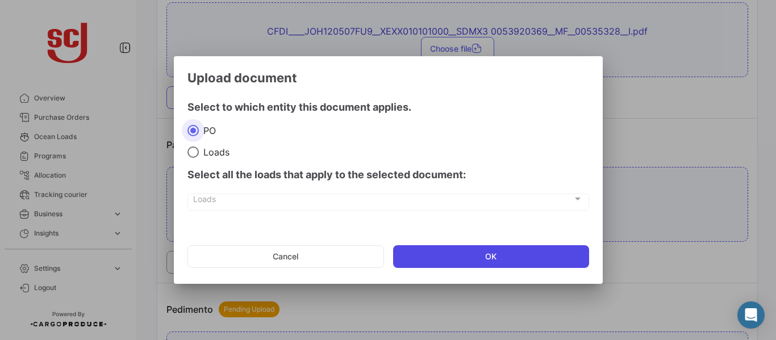
click at [459, 252] on button "OK" at bounding box center [491, 256] width 196 height 23
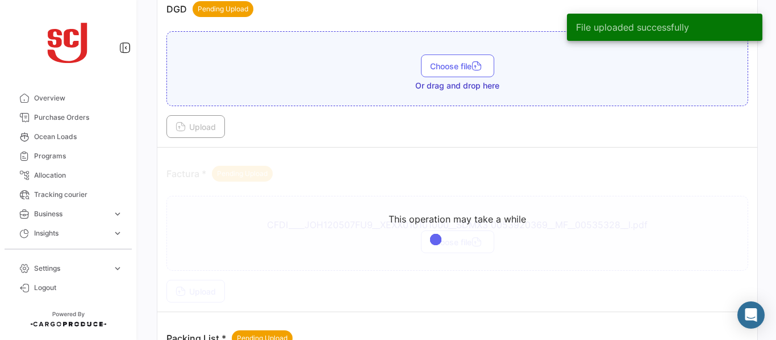
scroll to position [815, 0]
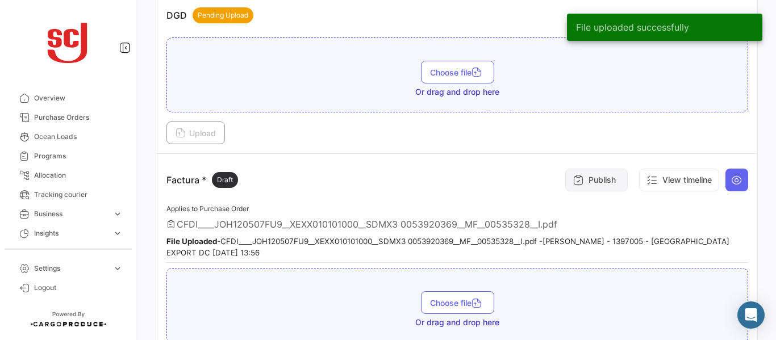
click at [594, 180] on button "Publish" at bounding box center [596, 180] width 62 height 23
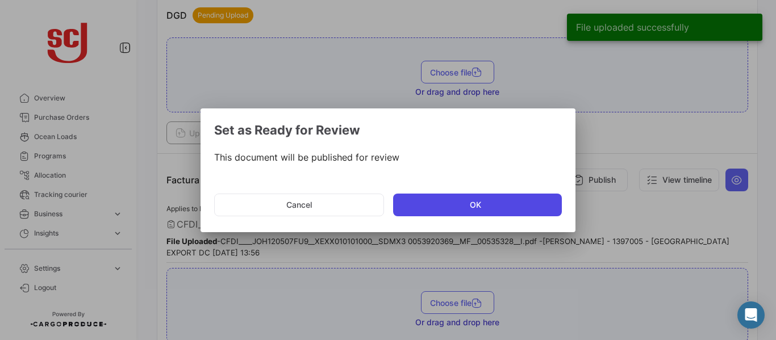
click at [446, 207] on button "OK" at bounding box center [477, 205] width 169 height 23
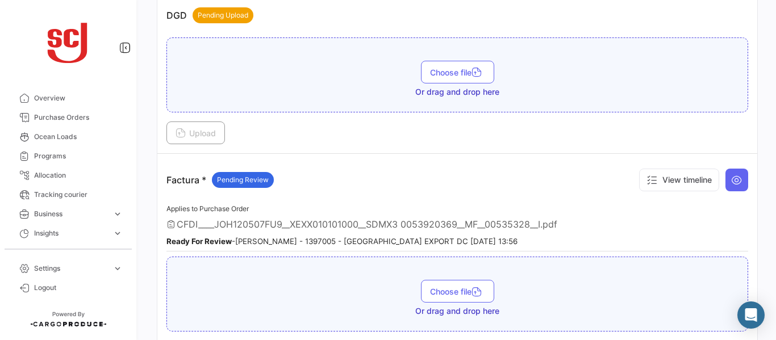
scroll to position [790, 0]
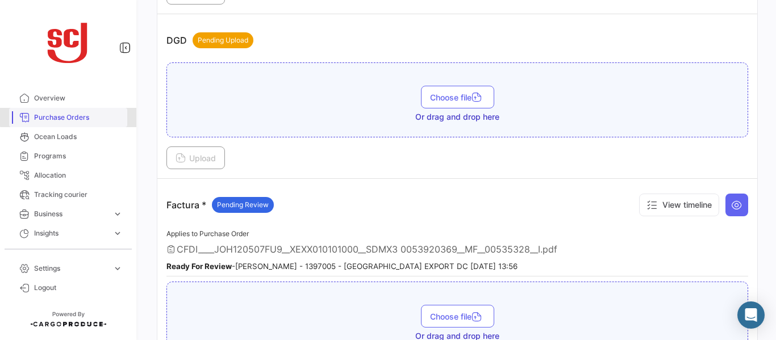
click at [70, 117] on span "Purchase Orders" at bounding box center [78, 117] width 89 height 10
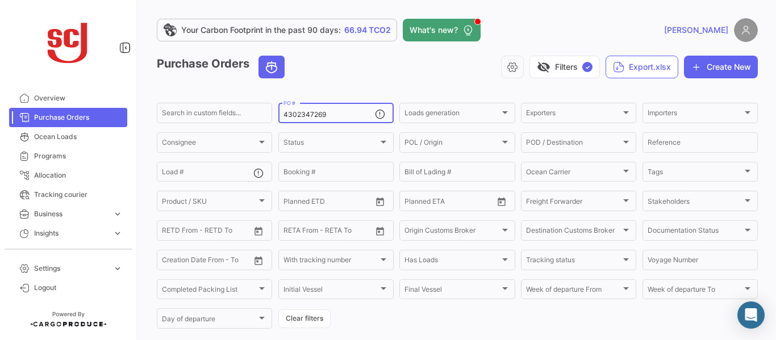
click at [335, 111] on input "4302347269" at bounding box center [328, 115] width 91 height 8
type input "4302347280"
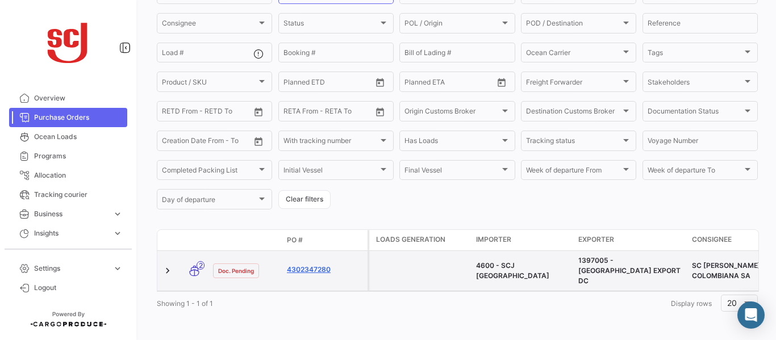
click at [318, 265] on link "4302347280" at bounding box center [325, 270] width 76 height 10
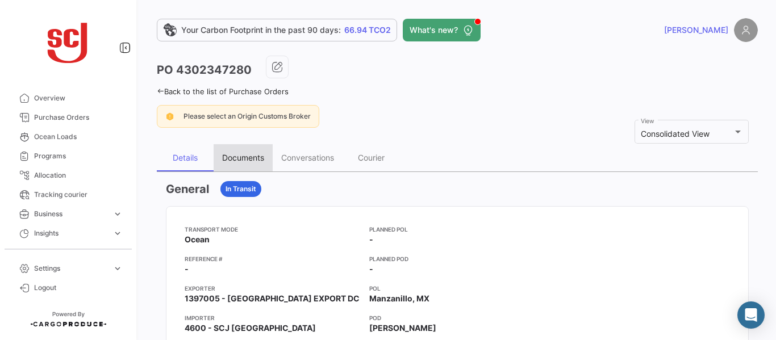
click at [242, 160] on div "Documents" at bounding box center [243, 158] width 42 height 10
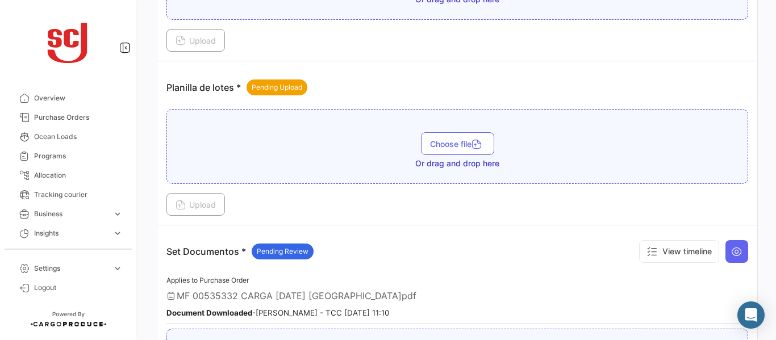
scroll to position [1398, 0]
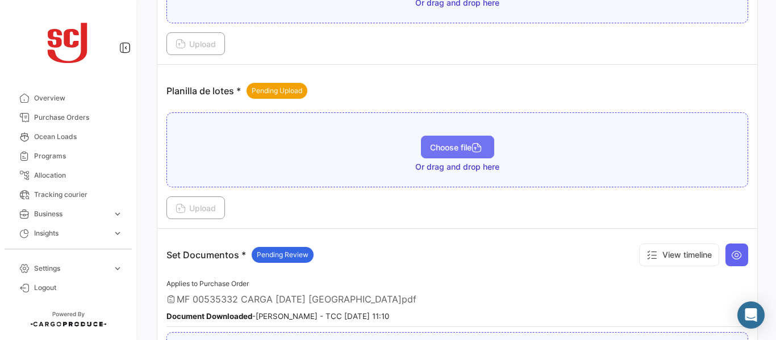
click at [454, 145] on span "Choose file" at bounding box center [457, 148] width 55 height 10
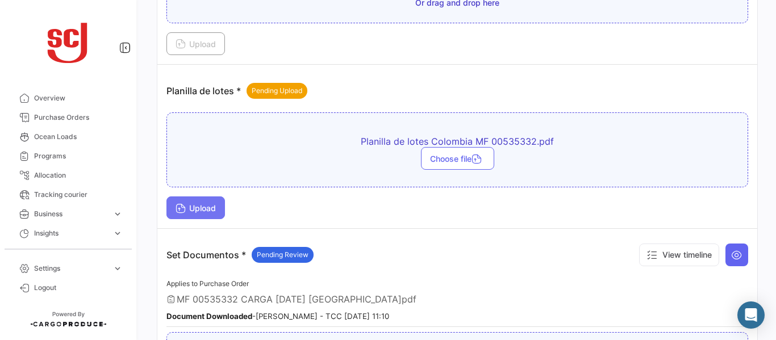
click at [194, 205] on span "Upload" at bounding box center [196, 208] width 40 height 10
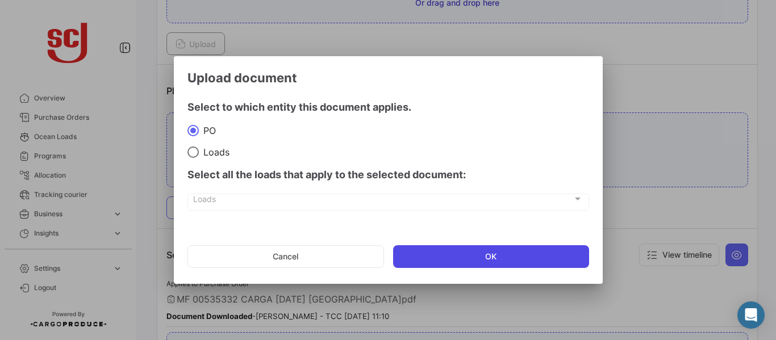
click at [463, 258] on button "OK" at bounding box center [491, 256] width 196 height 23
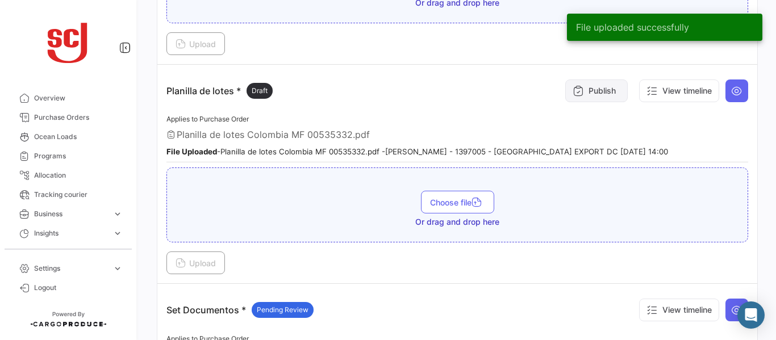
click at [580, 89] on button "Publish" at bounding box center [596, 91] width 62 height 23
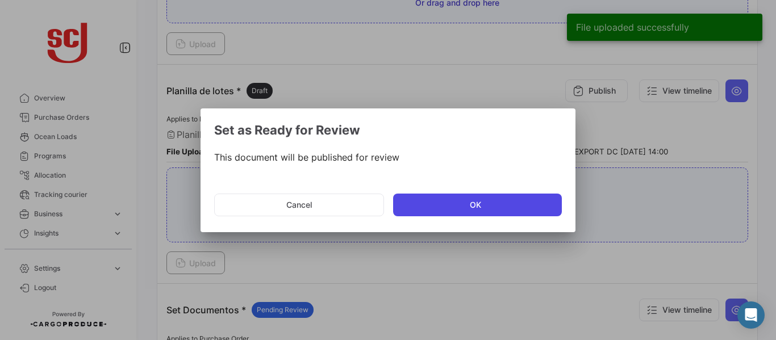
click at [432, 207] on button "OK" at bounding box center [477, 205] width 169 height 23
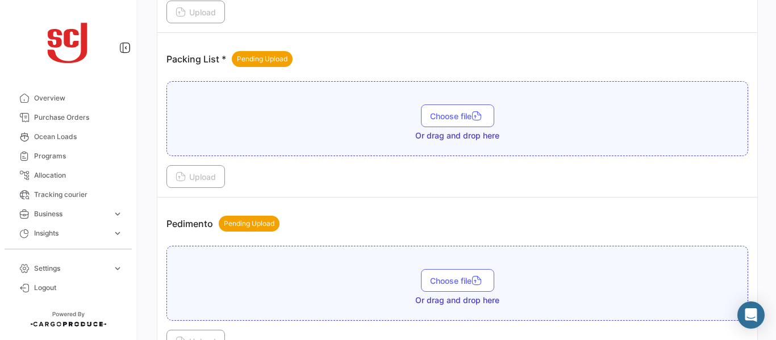
scroll to position [803, 0]
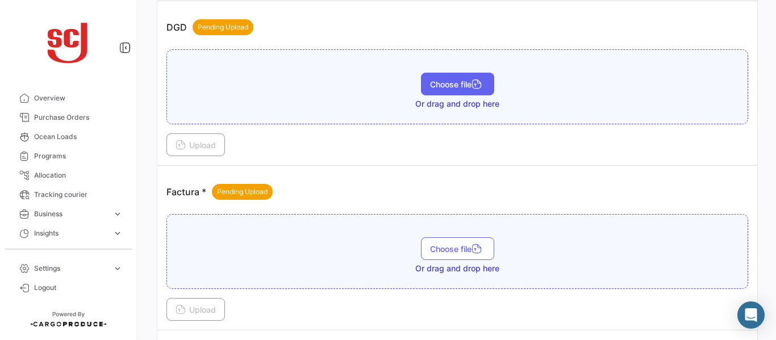
click at [472, 84] on icon "button" at bounding box center [476, 85] width 10 height 10
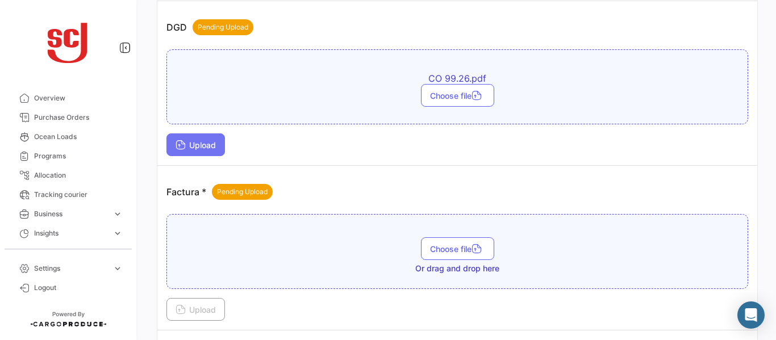
click at [198, 137] on button "Upload" at bounding box center [195, 144] width 59 height 23
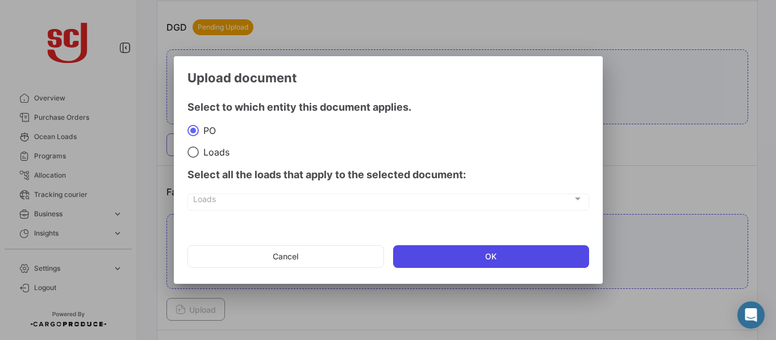
click at [429, 252] on button "OK" at bounding box center [491, 256] width 196 height 23
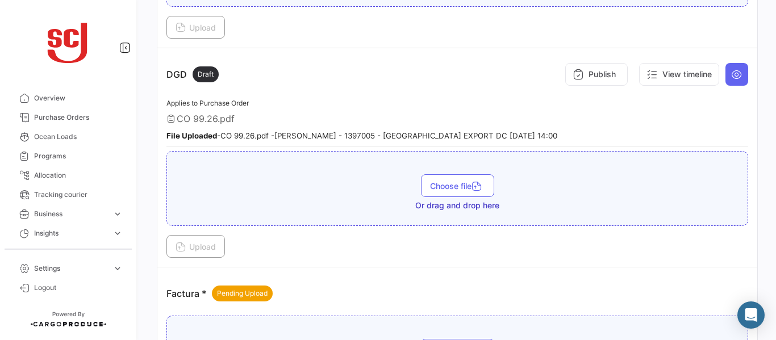
scroll to position [749, 0]
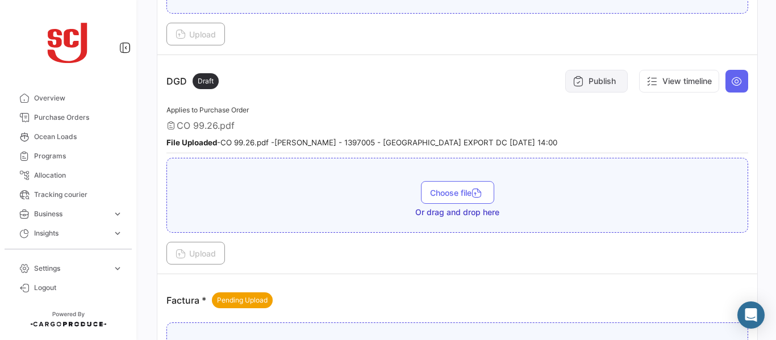
click at [591, 86] on button "Publish" at bounding box center [596, 81] width 62 height 23
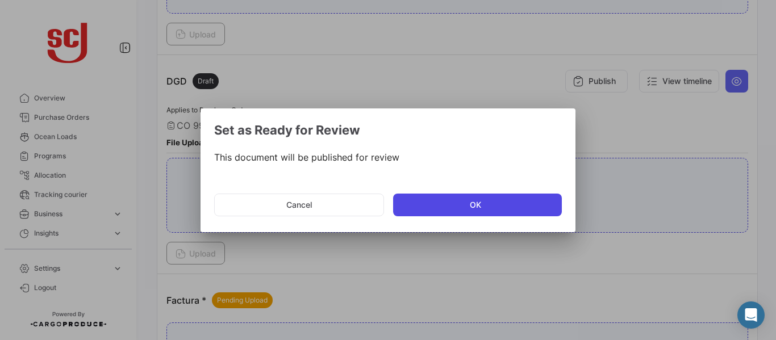
click at [404, 208] on button "OK" at bounding box center [477, 205] width 169 height 23
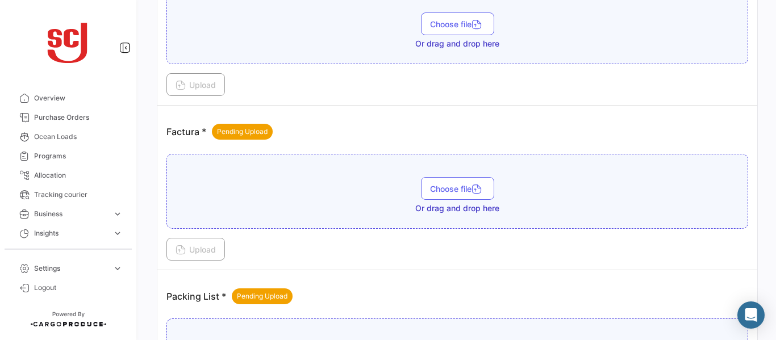
scroll to position [925, 0]
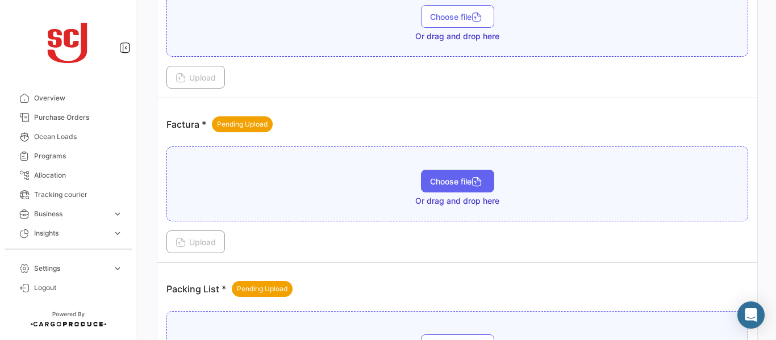
click at [464, 182] on span "Choose file" at bounding box center [457, 182] width 55 height 10
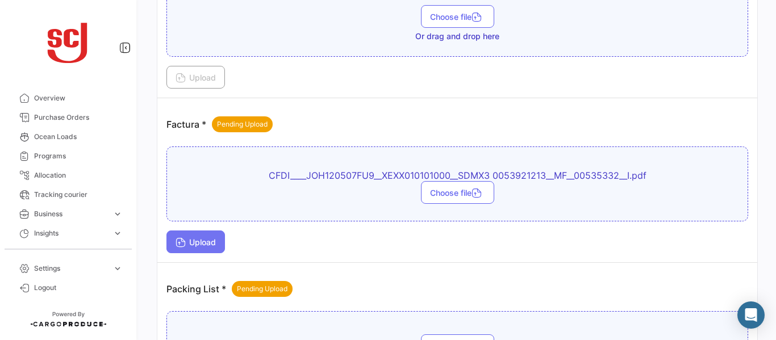
click at [215, 242] on span "Upload" at bounding box center [196, 242] width 40 height 10
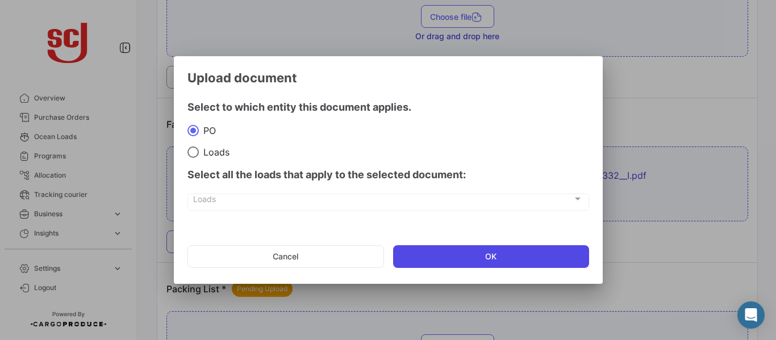
click at [449, 254] on button "OK" at bounding box center [491, 256] width 196 height 23
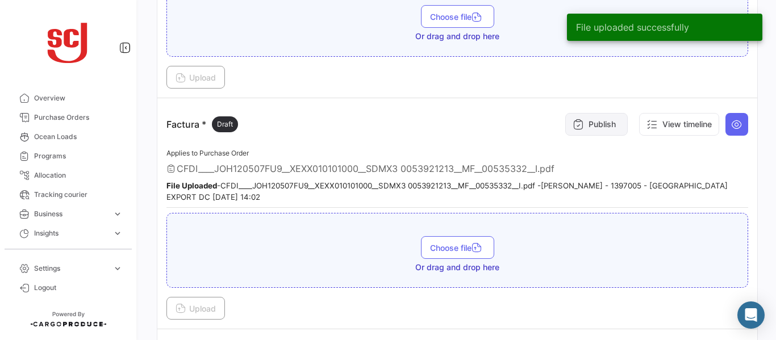
click at [579, 129] on button "Publish" at bounding box center [596, 124] width 62 height 23
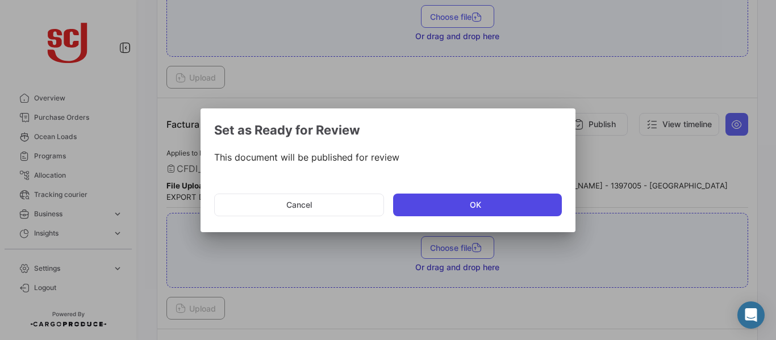
click at [482, 206] on button "OK" at bounding box center [477, 205] width 169 height 23
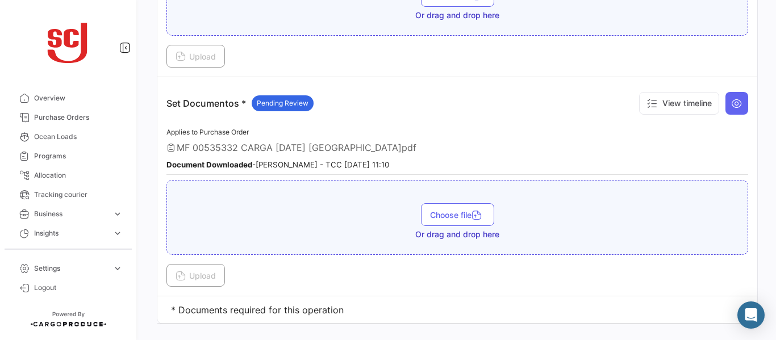
scroll to position [1722, 0]
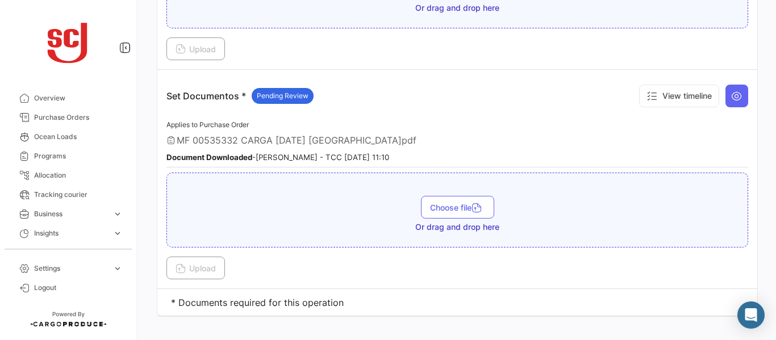
drag, startPoint x: 770, startPoint y: 294, endPoint x: 770, endPoint y: 281, distance: 13.6
click at [770, 281] on div "Your Carbon Footprint in the past 90 days: 66.94 TCO2 What's new? [PERSON_NAME]…" at bounding box center [457, 170] width 637 height 340
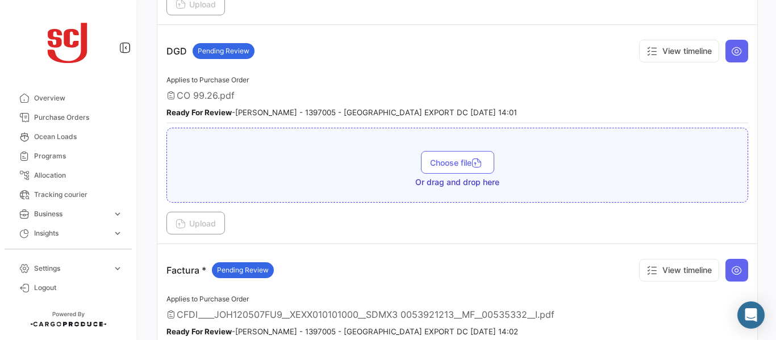
scroll to position [768, 0]
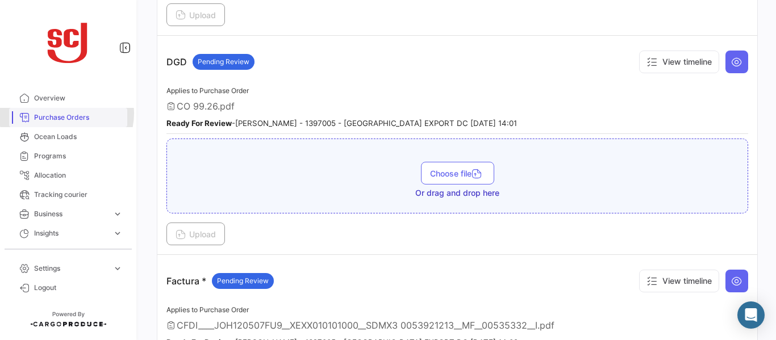
click at [66, 114] on span "Purchase Orders" at bounding box center [78, 117] width 89 height 10
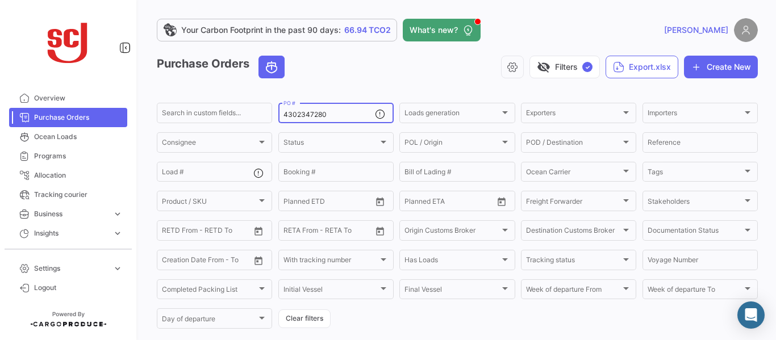
click at [336, 114] on input "4302347280" at bounding box center [328, 115] width 91 height 8
type input "4302347286"
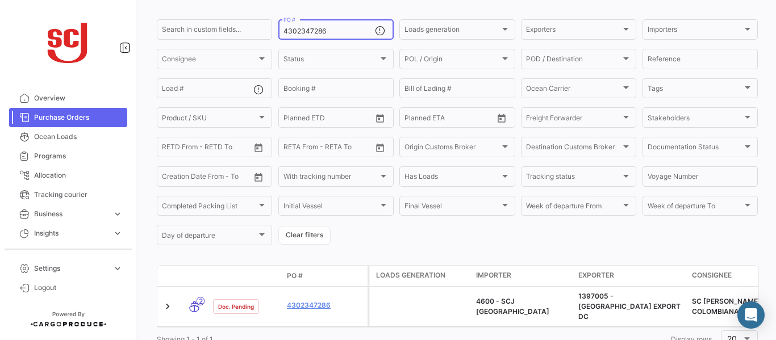
scroll to position [119, 0]
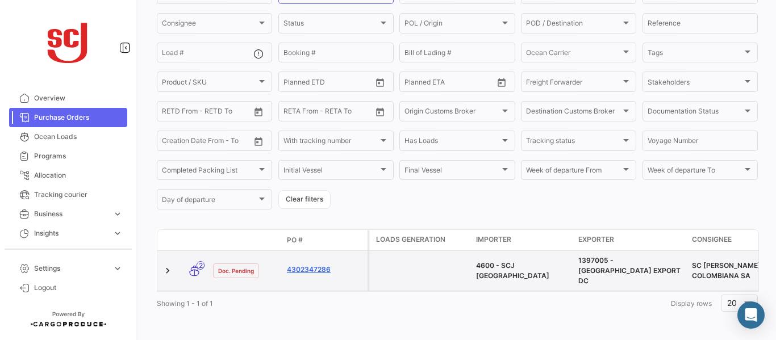
click at [320, 265] on link "4302347286" at bounding box center [325, 270] width 76 height 10
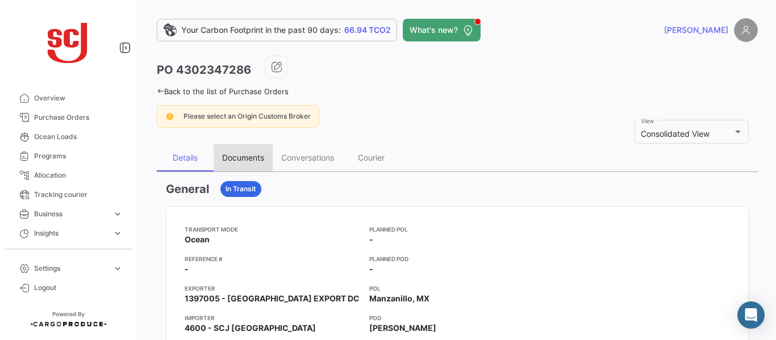
click at [239, 159] on div "Documents" at bounding box center [243, 158] width 42 height 10
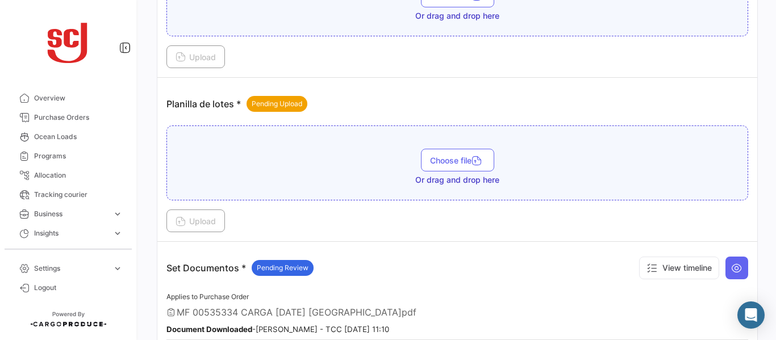
scroll to position [1378, 0]
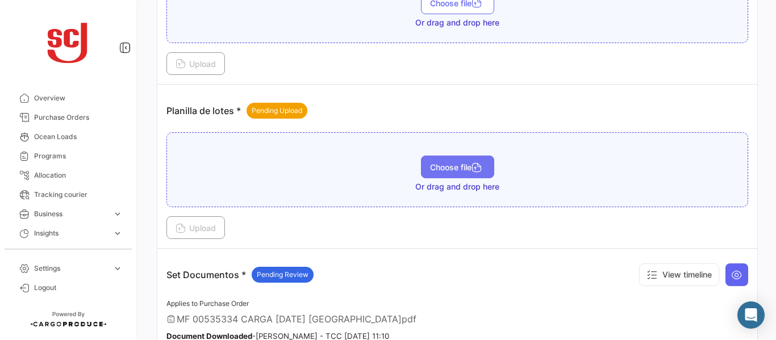
click at [442, 170] on span "Choose file" at bounding box center [457, 167] width 55 height 10
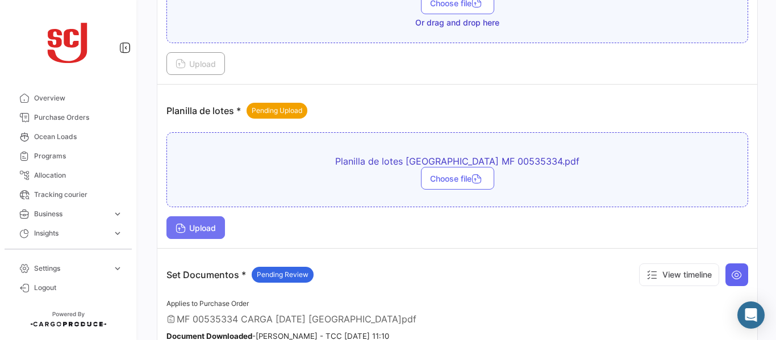
click at [205, 228] on span "Upload" at bounding box center [196, 228] width 40 height 10
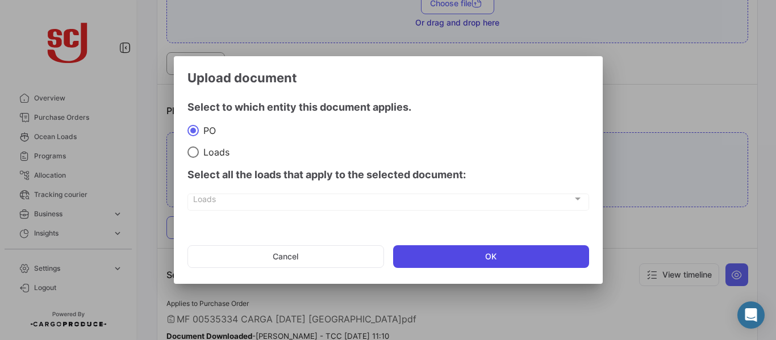
click at [489, 256] on button "OK" at bounding box center [491, 256] width 196 height 23
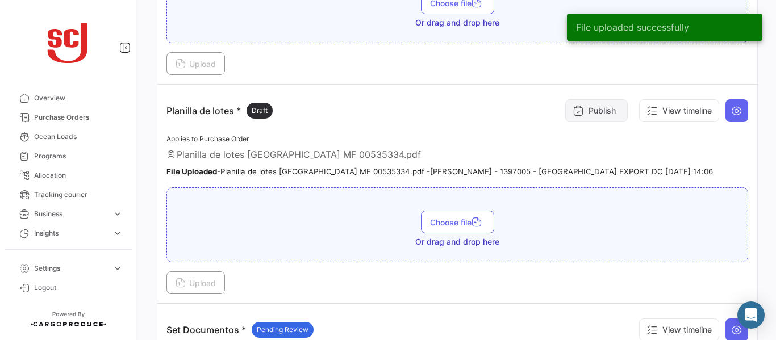
click at [577, 110] on button "Publish" at bounding box center [596, 110] width 62 height 23
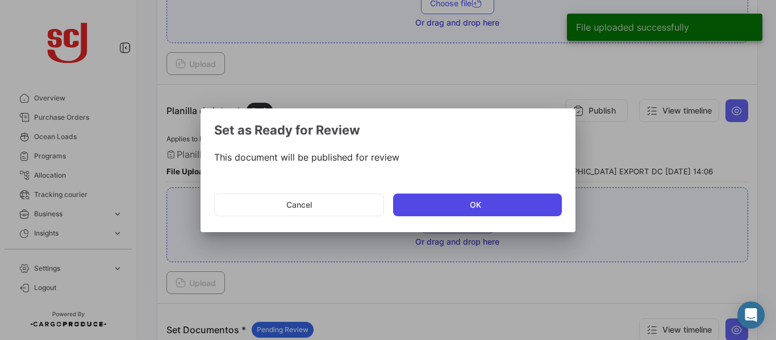
click at [461, 210] on button "OK" at bounding box center [477, 205] width 169 height 23
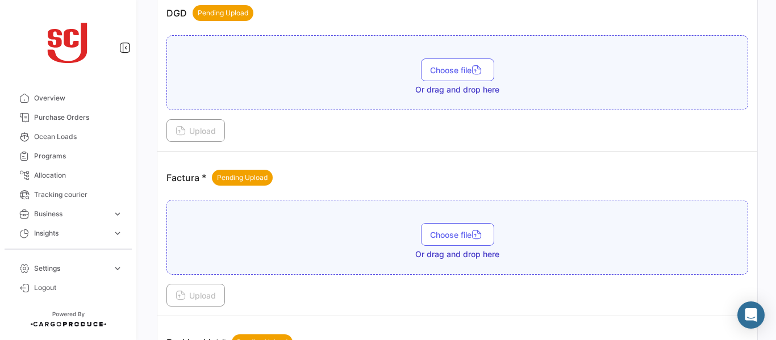
scroll to position [810, 0]
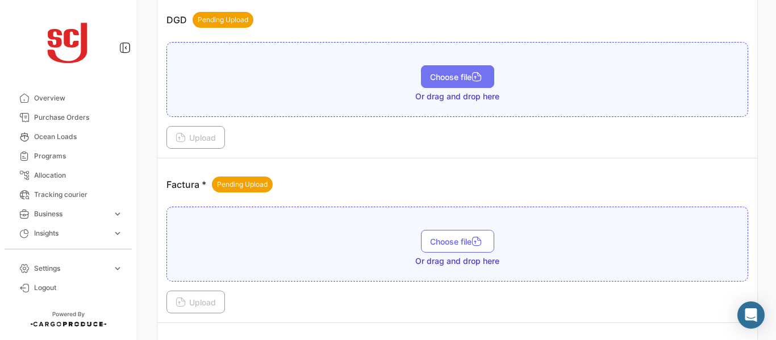
click at [454, 80] on span "Choose file" at bounding box center [457, 77] width 55 height 10
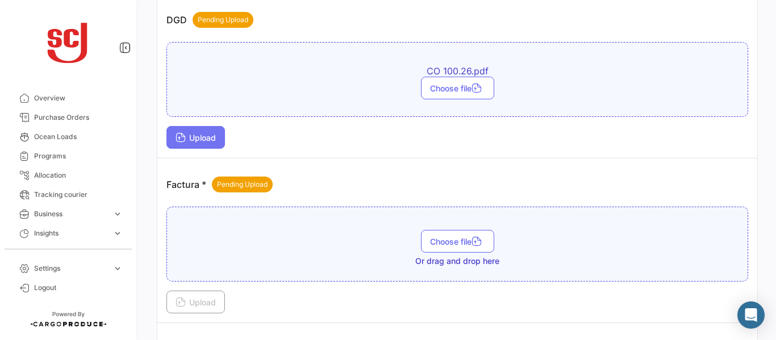
click at [208, 143] on button "Upload" at bounding box center [195, 137] width 59 height 23
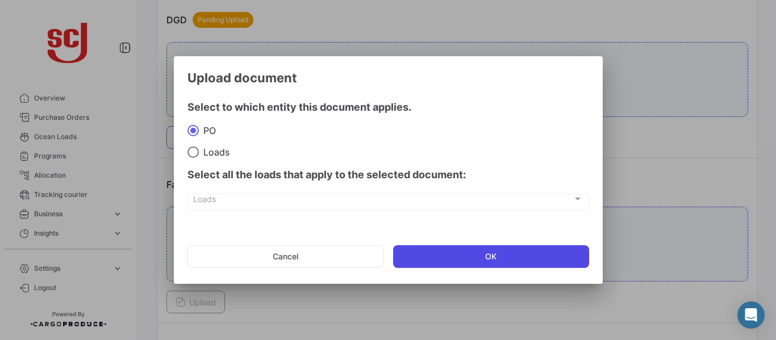
click at [430, 258] on button "OK" at bounding box center [491, 256] width 196 height 23
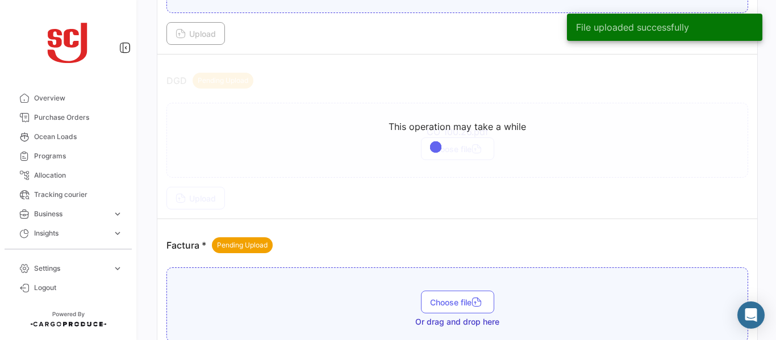
scroll to position [742, 0]
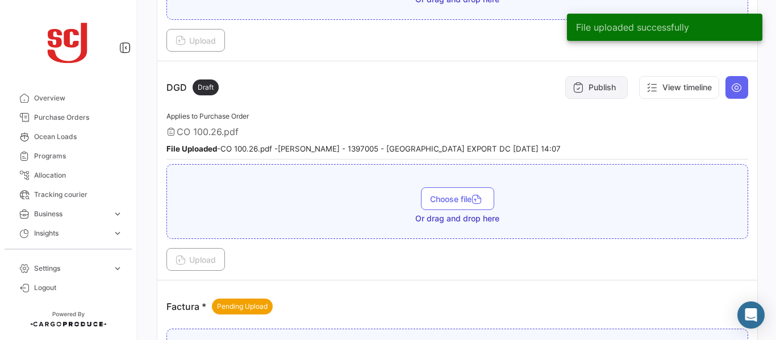
click at [604, 84] on button "Publish" at bounding box center [596, 87] width 62 height 23
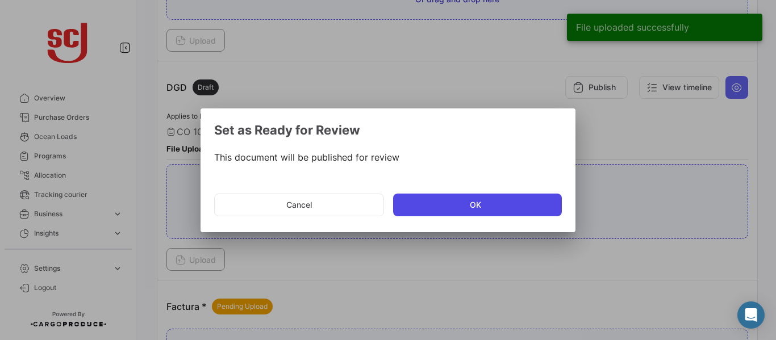
click at [436, 202] on button "OK" at bounding box center [477, 205] width 169 height 23
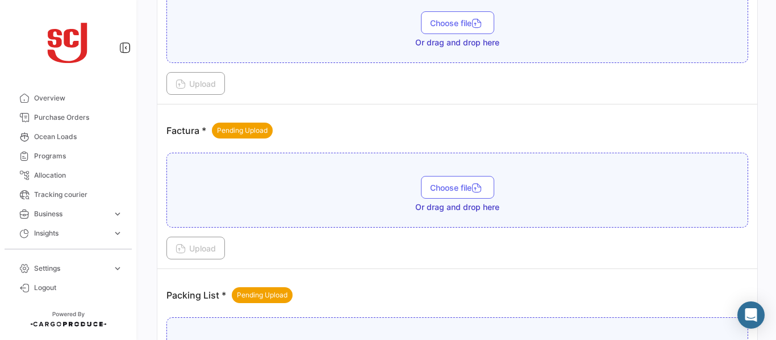
scroll to position [925, 0]
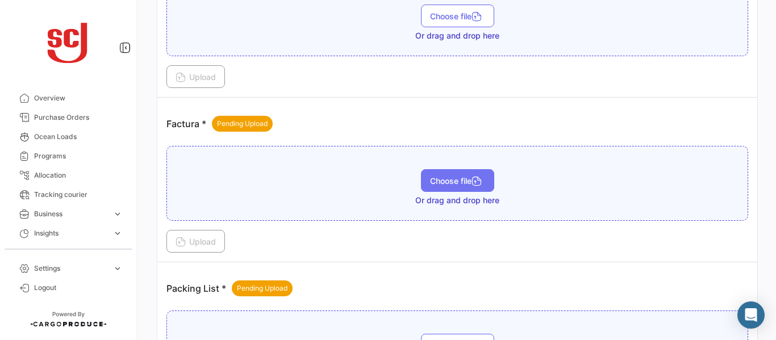
click at [450, 176] on button "Choose file" at bounding box center [457, 180] width 73 height 23
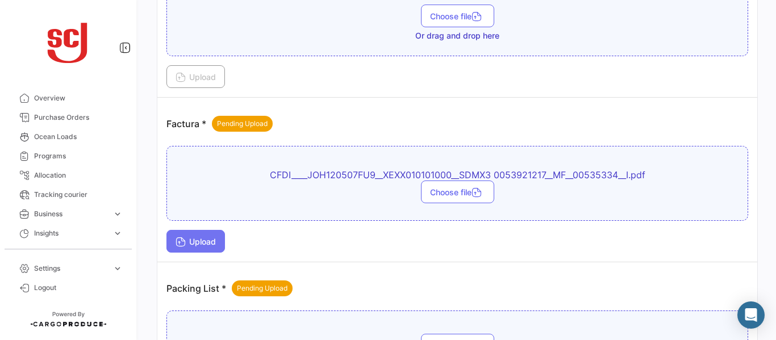
click at [201, 238] on span "Upload" at bounding box center [196, 242] width 40 height 10
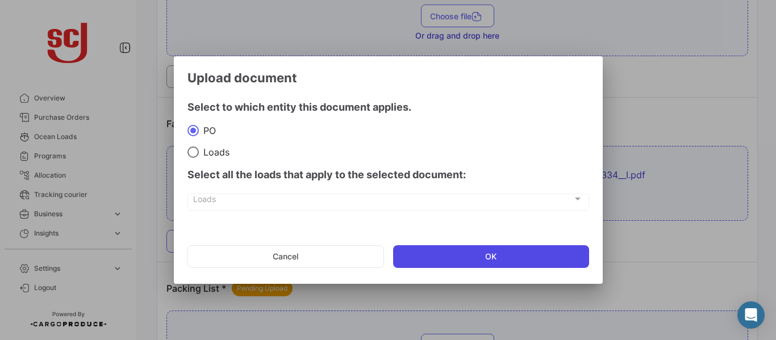
click at [531, 251] on button "OK" at bounding box center [491, 256] width 196 height 23
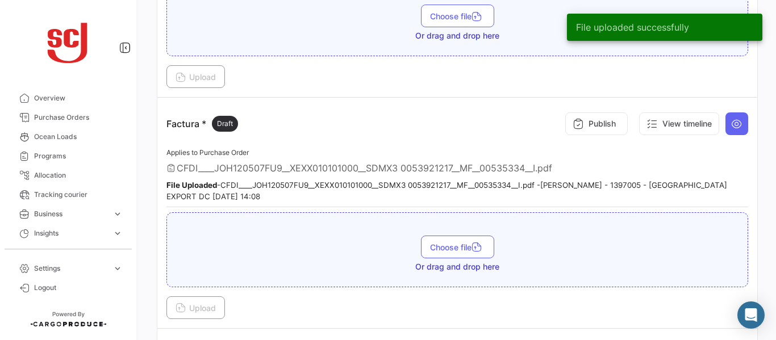
click at [585, 119] on button "Publish" at bounding box center [596, 123] width 62 height 23
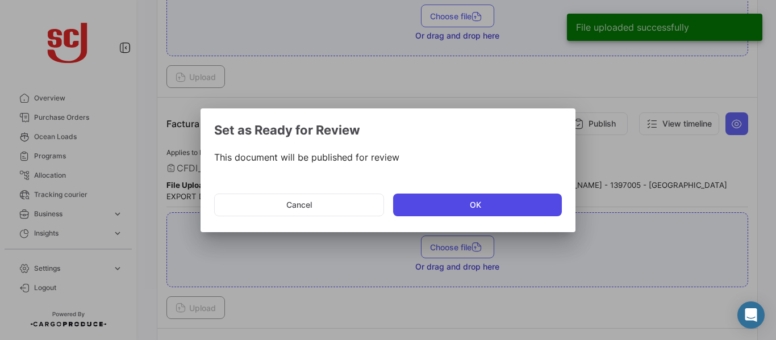
click at [443, 201] on button "OK" at bounding box center [477, 205] width 169 height 23
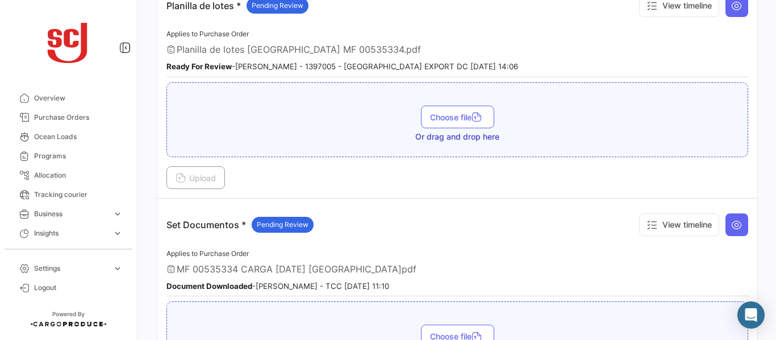
scroll to position [1596, 0]
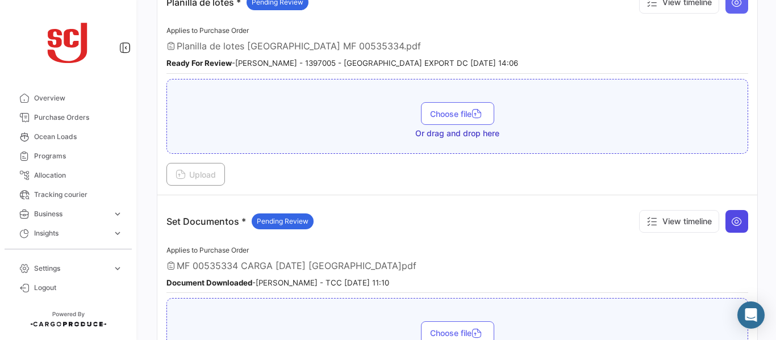
click at [732, 232] on button at bounding box center [736, 221] width 23 height 23
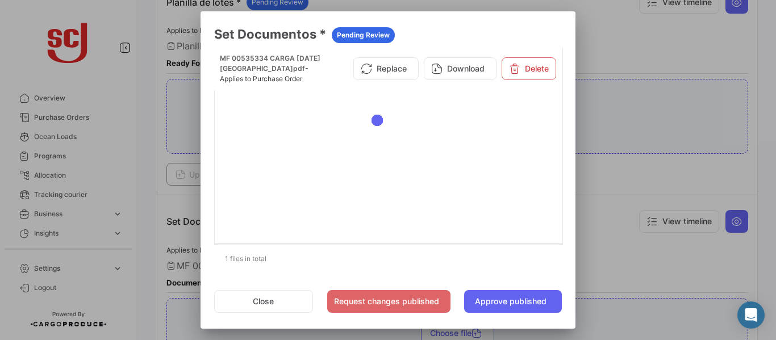
click at [653, 179] on div at bounding box center [388, 170] width 776 height 340
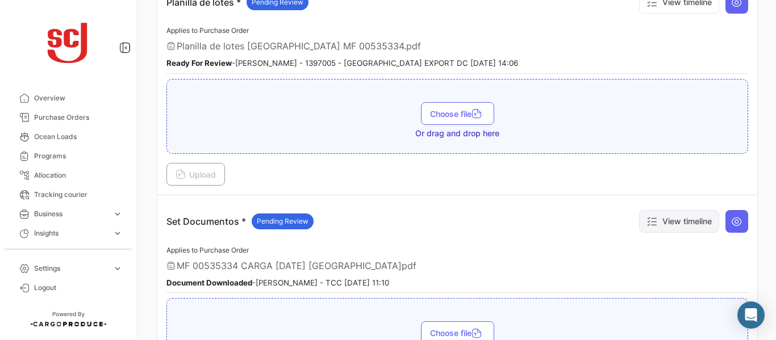
click at [682, 215] on button "View timeline" at bounding box center [679, 221] width 80 height 23
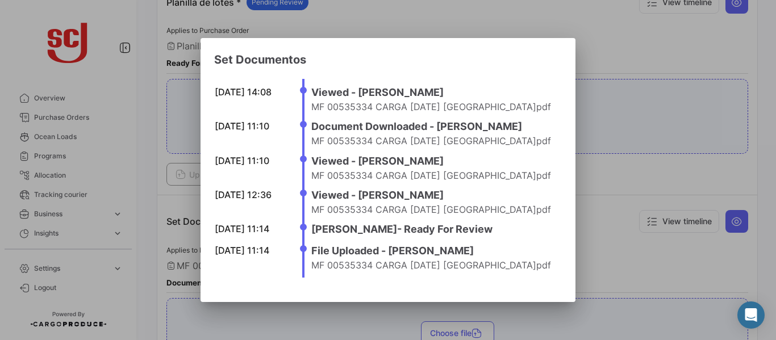
click at [614, 177] on div at bounding box center [388, 170] width 776 height 340
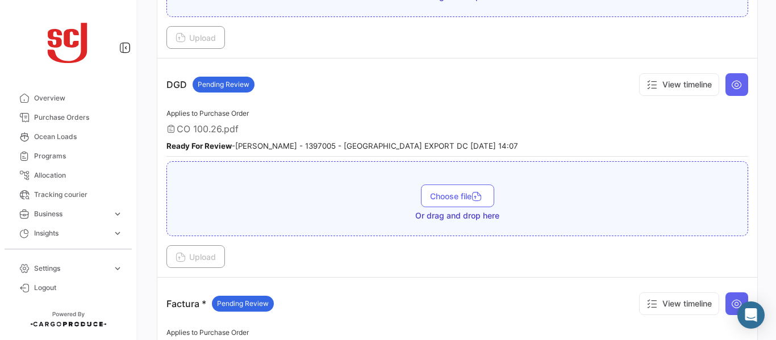
scroll to position [741, 0]
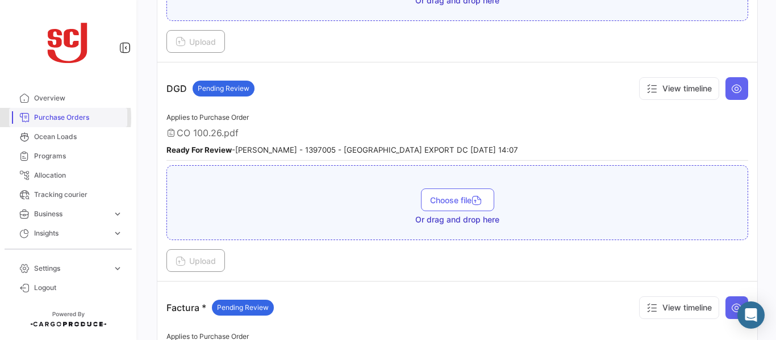
click at [32, 118] on link "Purchase Orders" at bounding box center [68, 117] width 118 height 19
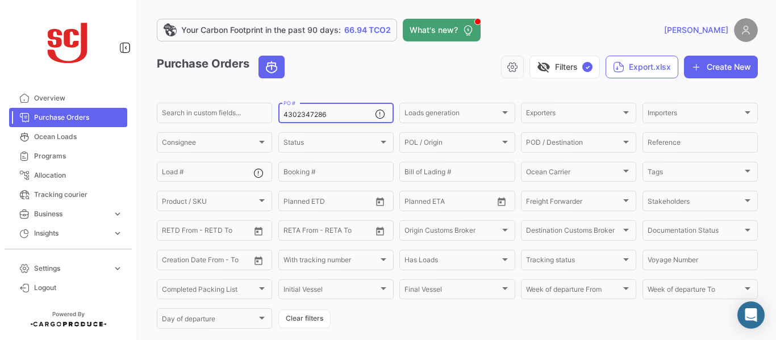
click at [329, 110] on div "4302347286 PO #" at bounding box center [328, 112] width 91 height 22
type input "4302347287"
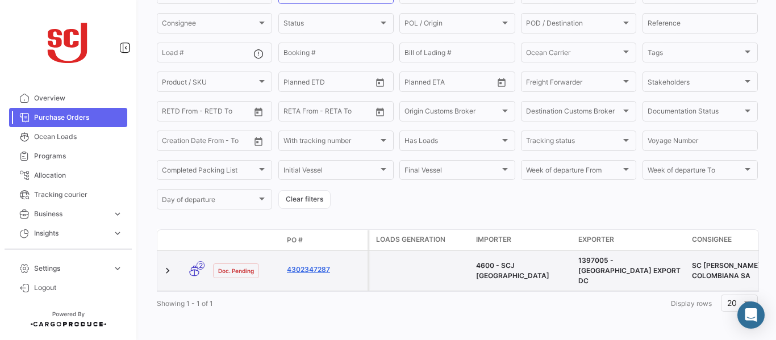
click at [323, 265] on link "4302347287" at bounding box center [325, 270] width 76 height 10
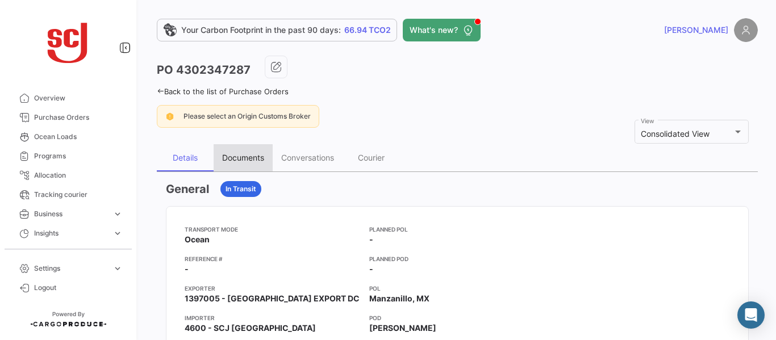
click at [247, 158] on div "Documents" at bounding box center [243, 158] width 42 height 10
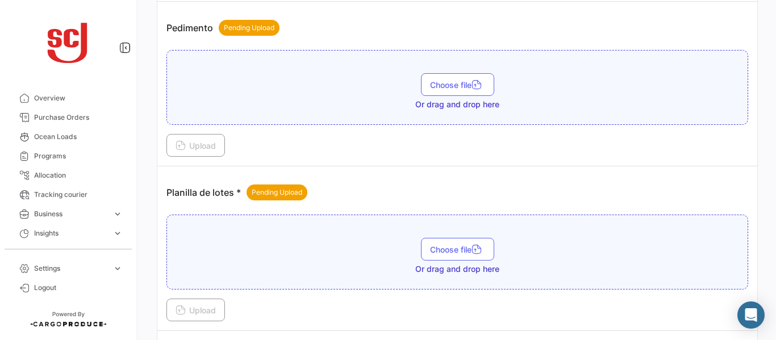
scroll to position [1235, 0]
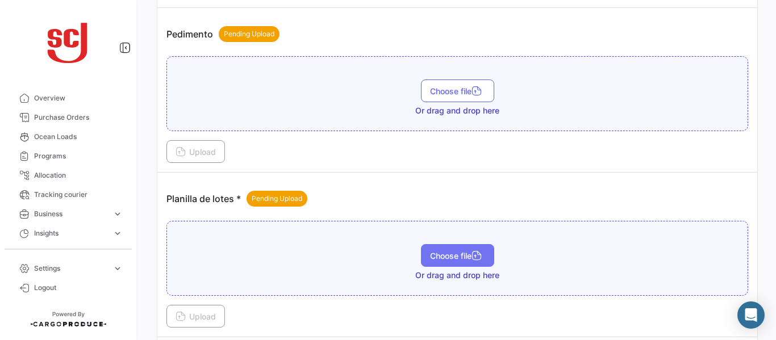
click at [449, 253] on span "Choose file" at bounding box center [457, 256] width 55 height 10
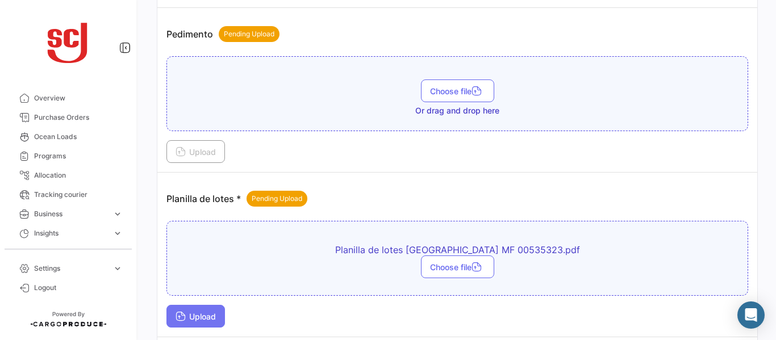
click at [202, 315] on span "Upload" at bounding box center [196, 317] width 40 height 10
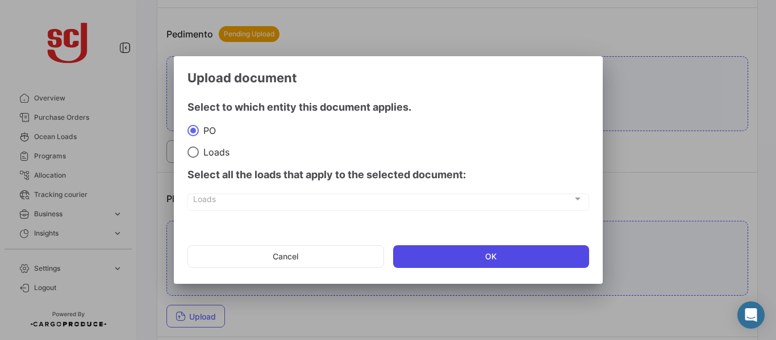
click at [450, 251] on button "OK" at bounding box center [491, 256] width 196 height 23
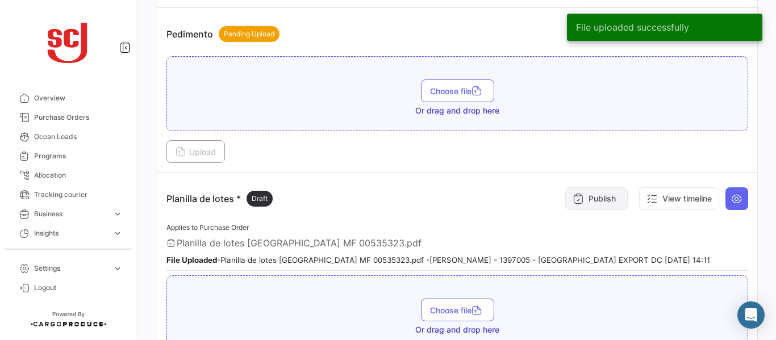
click at [600, 210] on button "Publish" at bounding box center [596, 198] width 62 height 23
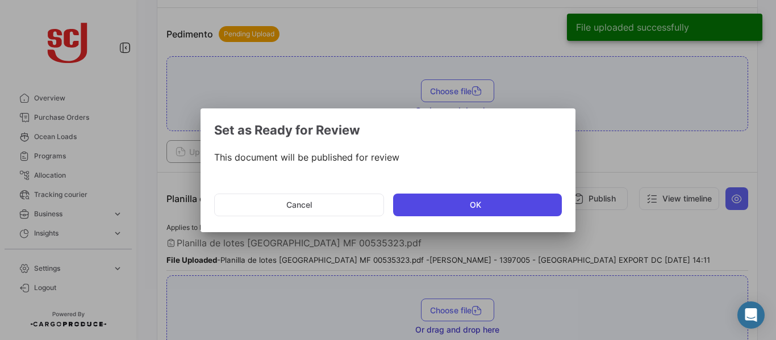
click at [487, 207] on button "OK" at bounding box center [477, 205] width 169 height 23
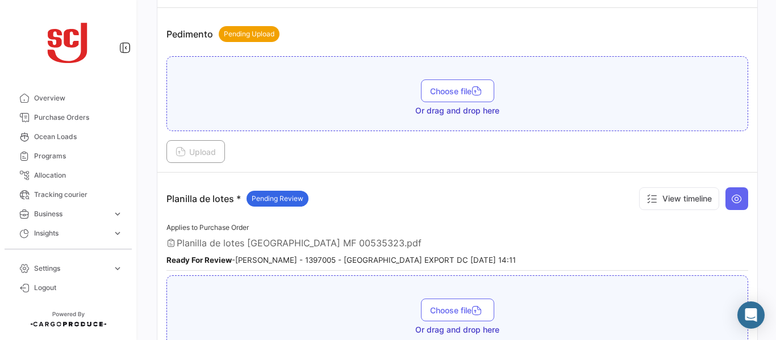
click at [734, 203] on icon at bounding box center [736, 198] width 11 height 11
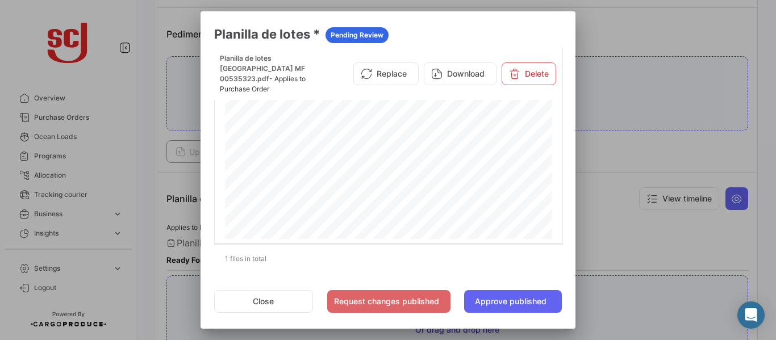
click at [636, 153] on div at bounding box center [388, 170] width 776 height 340
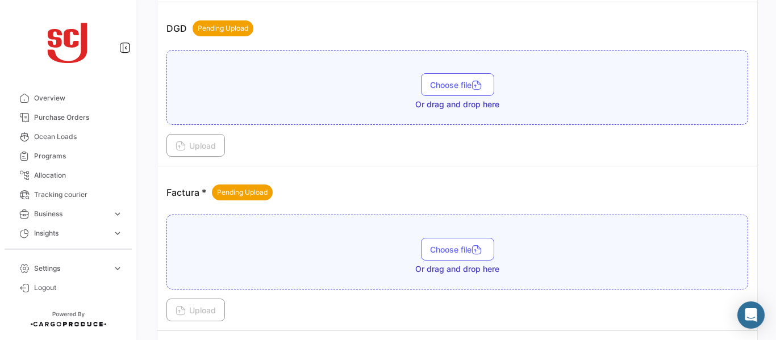
scroll to position [720, 0]
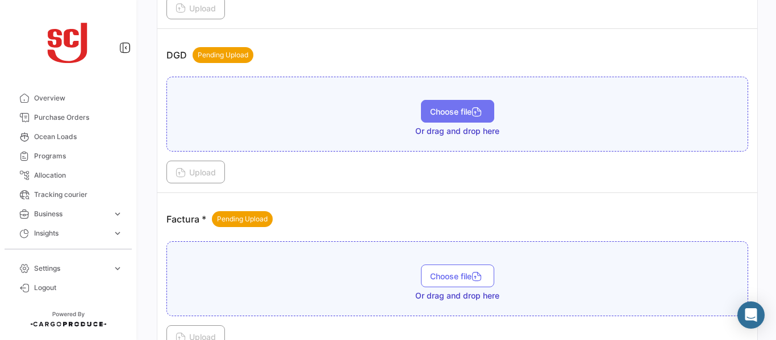
click at [449, 113] on span "Choose file" at bounding box center [457, 112] width 55 height 10
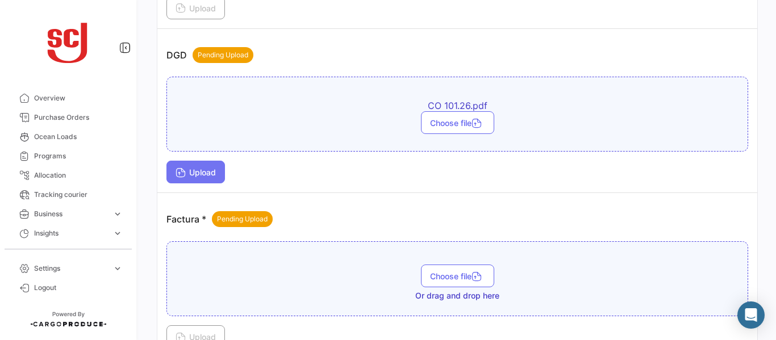
click at [189, 173] on span "Upload" at bounding box center [196, 173] width 40 height 10
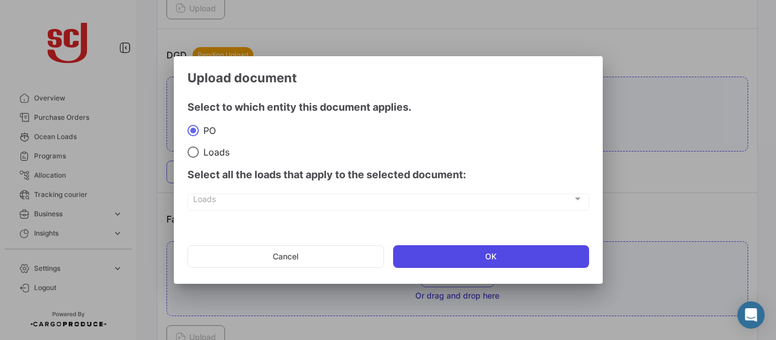
click at [428, 248] on button "OK" at bounding box center [491, 256] width 196 height 23
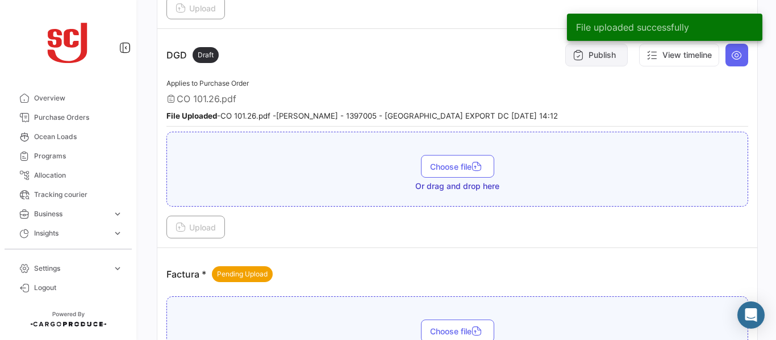
click at [588, 61] on button "Publish" at bounding box center [596, 55] width 62 height 23
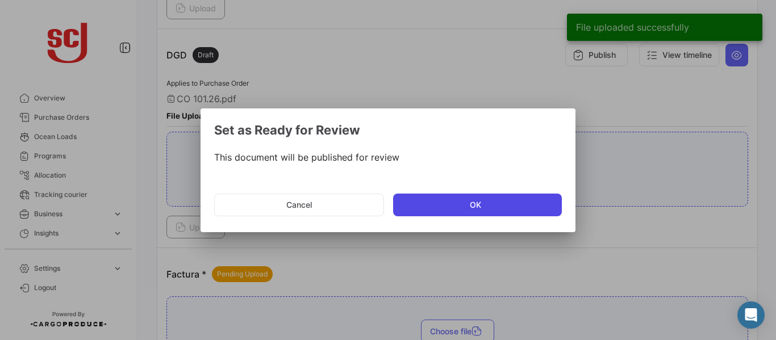
click at [444, 211] on button "OK" at bounding box center [477, 205] width 169 height 23
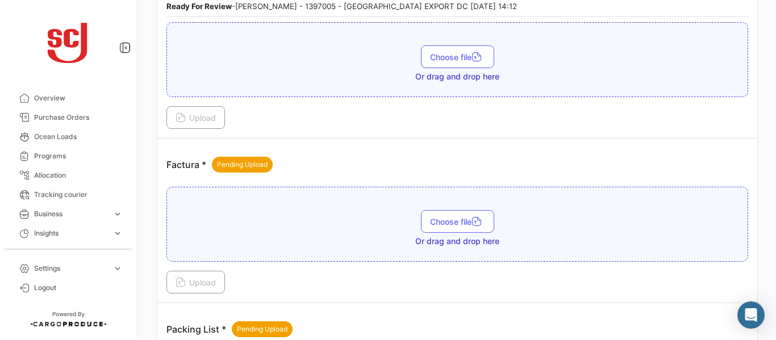
scroll to position [813, 0]
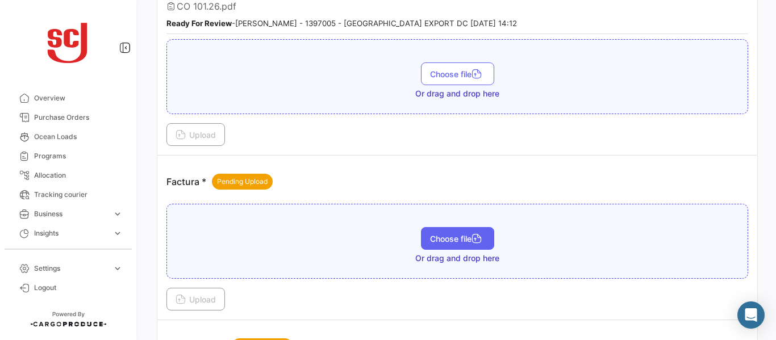
click at [444, 231] on button "Choose file" at bounding box center [457, 238] width 73 height 23
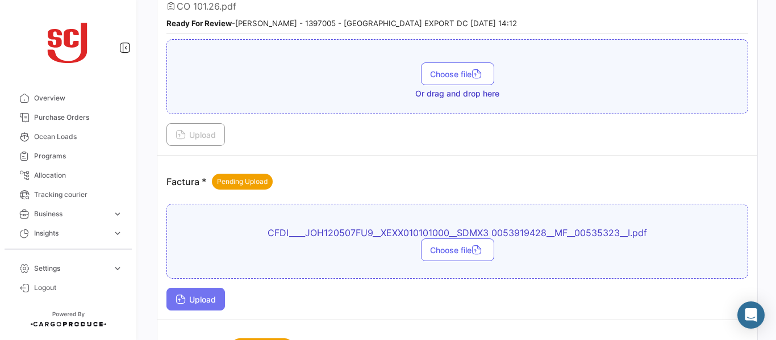
click at [194, 299] on span "Upload" at bounding box center [196, 300] width 40 height 10
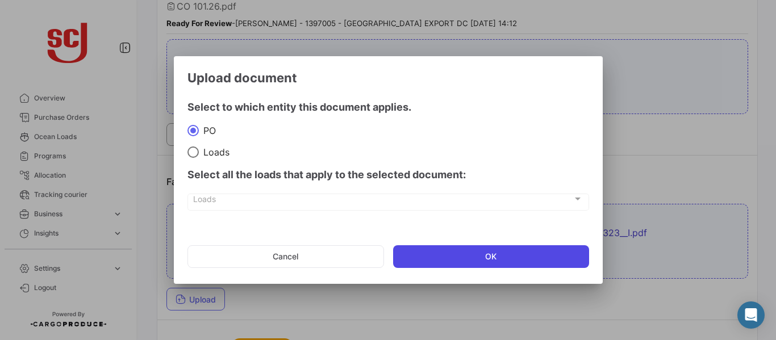
click at [481, 260] on button "OK" at bounding box center [491, 256] width 196 height 23
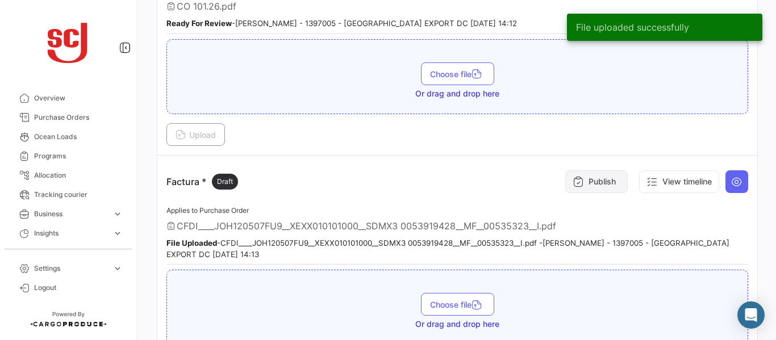
click at [596, 183] on button "Publish" at bounding box center [596, 181] width 62 height 23
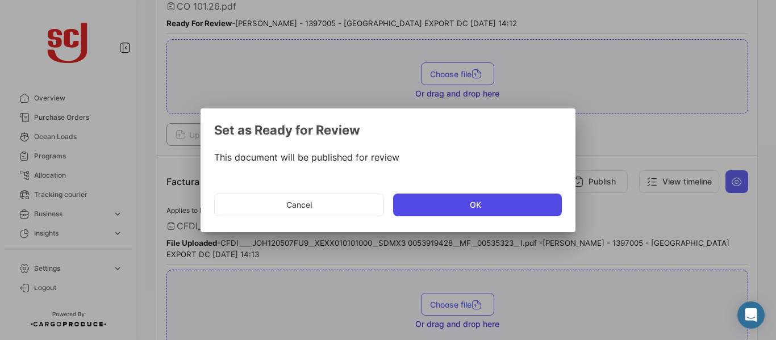
click at [456, 209] on button "OK" at bounding box center [477, 205] width 169 height 23
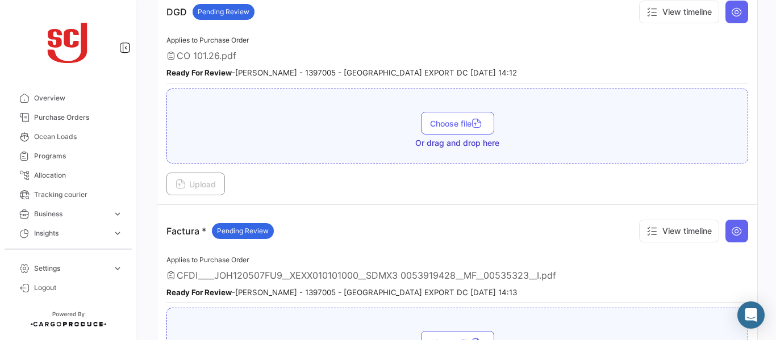
scroll to position [721, 0]
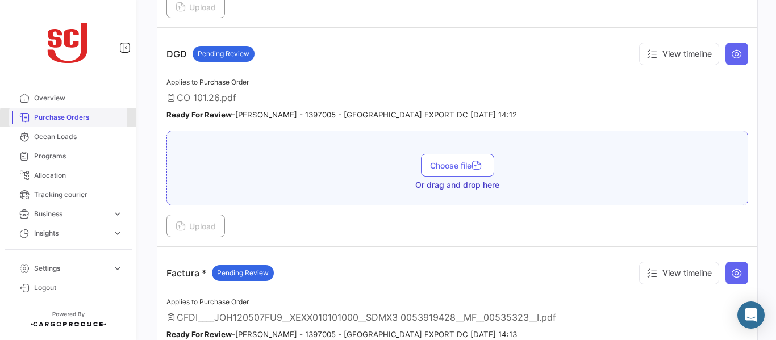
click at [76, 119] on span "Purchase Orders" at bounding box center [78, 117] width 89 height 10
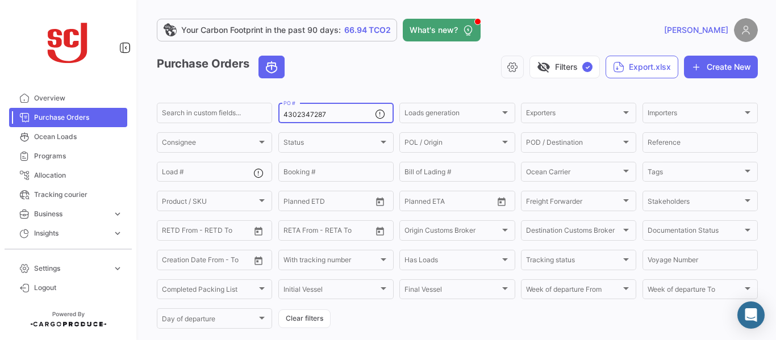
click at [345, 117] on input "4302347287" at bounding box center [328, 115] width 91 height 8
type input "4302344227"
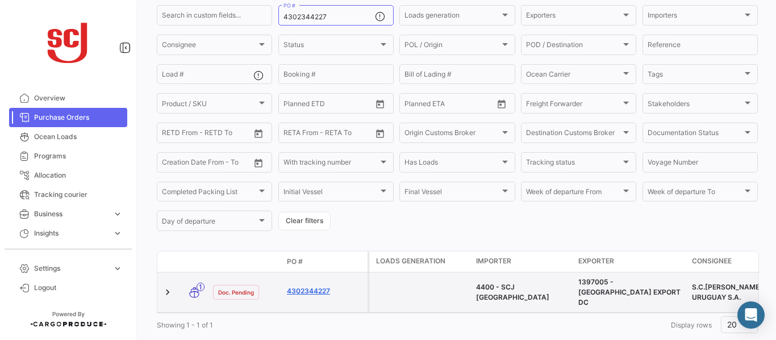
click at [308, 289] on link "4302344227" at bounding box center [325, 291] width 76 height 10
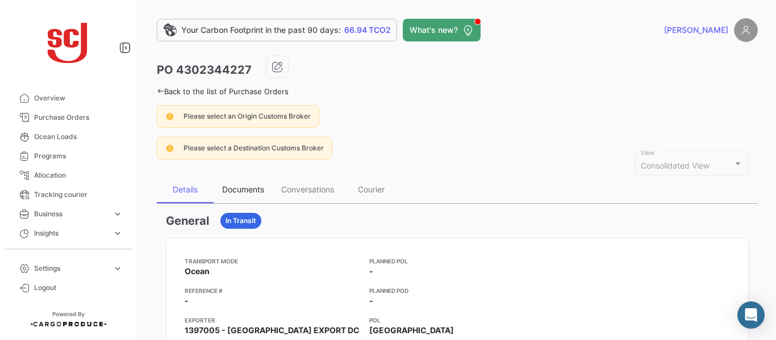
click at [257, 195] on div "Documents" at bounding box center [243, 189] width 59 height 27
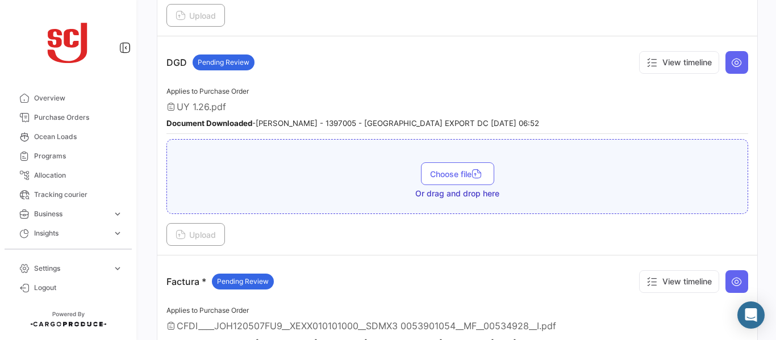
scroll to position [379, 0]
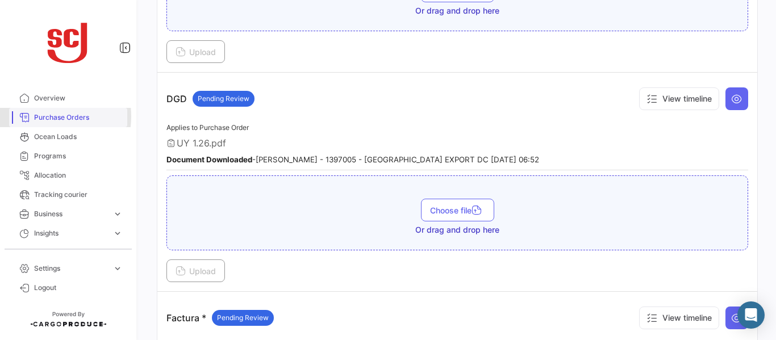
click at [38, 116] on span "Purchase Orders" at bounding box center [78, 117] width 89 height 10
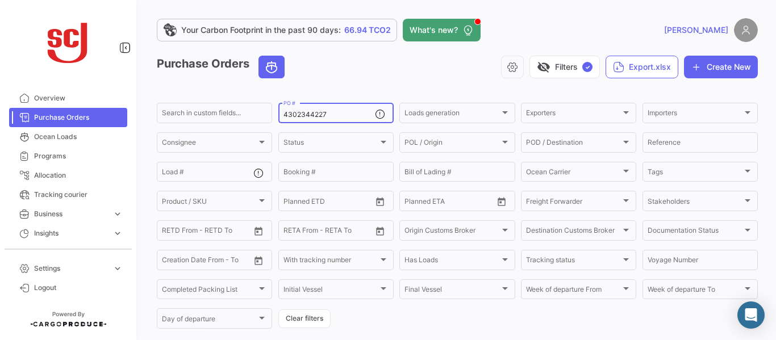
click at [339, 111] on input "4302344227" at bounding box center [328, 115] width 91 height 8
type input "4302339625"
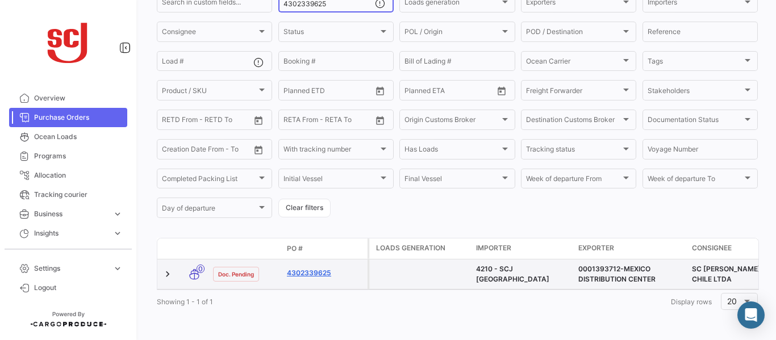
click at [302, 268] on link "4302339625" at bounding box center [325, 273] width 76 height 10
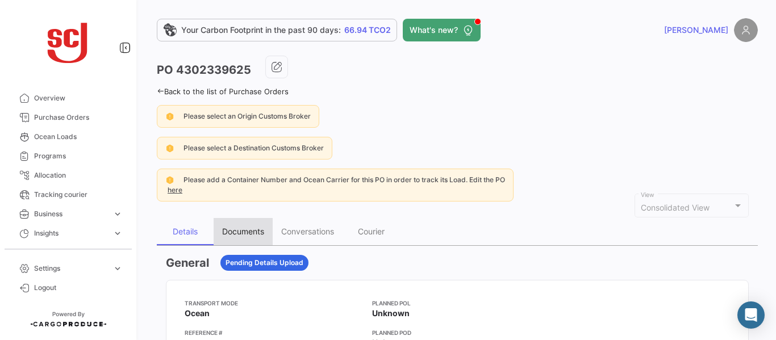
click at [253, 231] on div "Documents" at bounding box center [243, 232] width 42 height 10
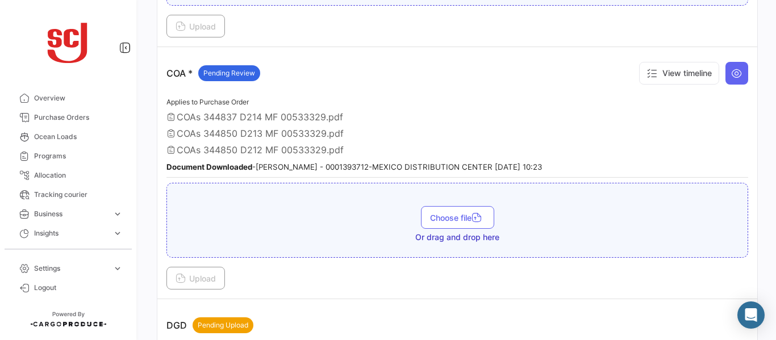
scroll to position [601, 0]
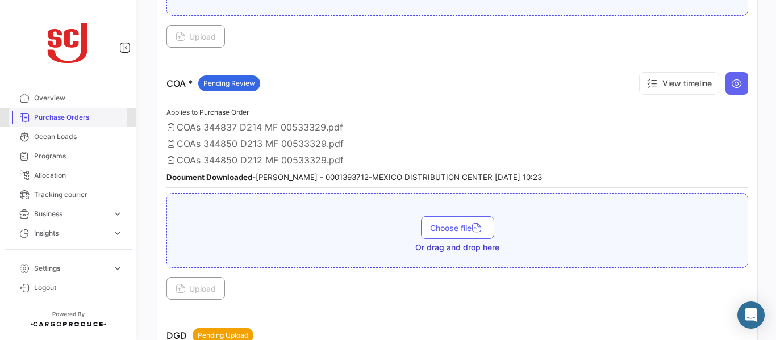
click at [86, 114] on span "Purchase Orders" at bounding box center [78, 117] width 89 height 10
